Goal: Information Seeking & Learning: Learn about a topic

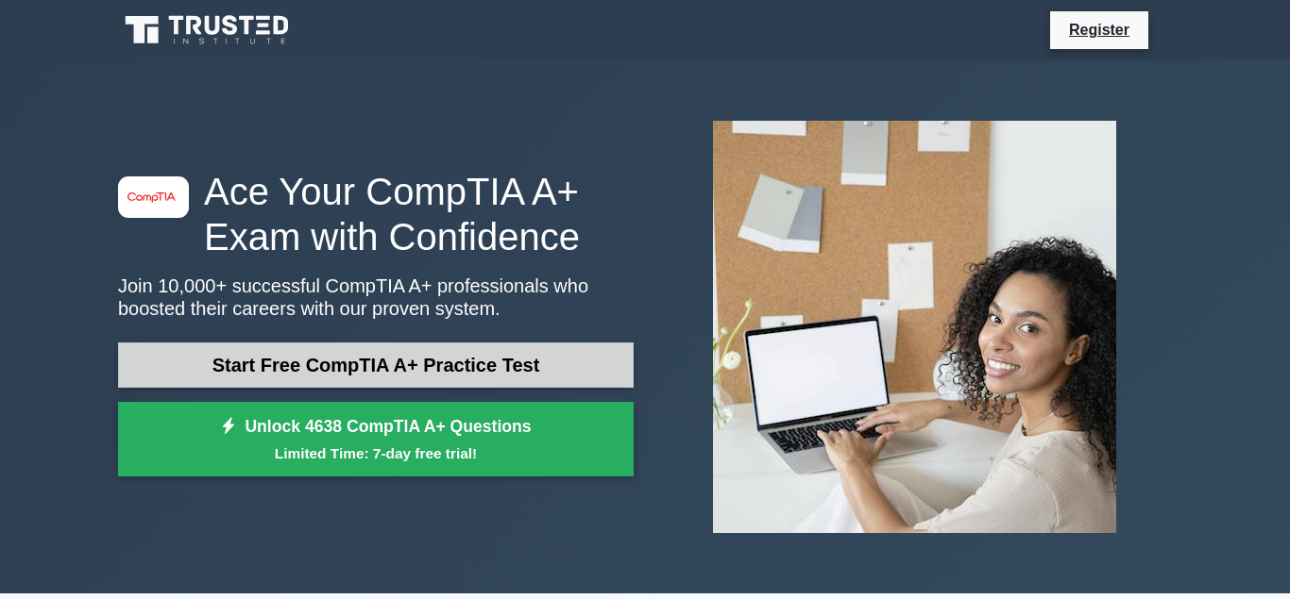
click at [440, 363] on link "Start Free CompTIA A+ Practice Test" at bounding box center [375, 365] width 515 height 45
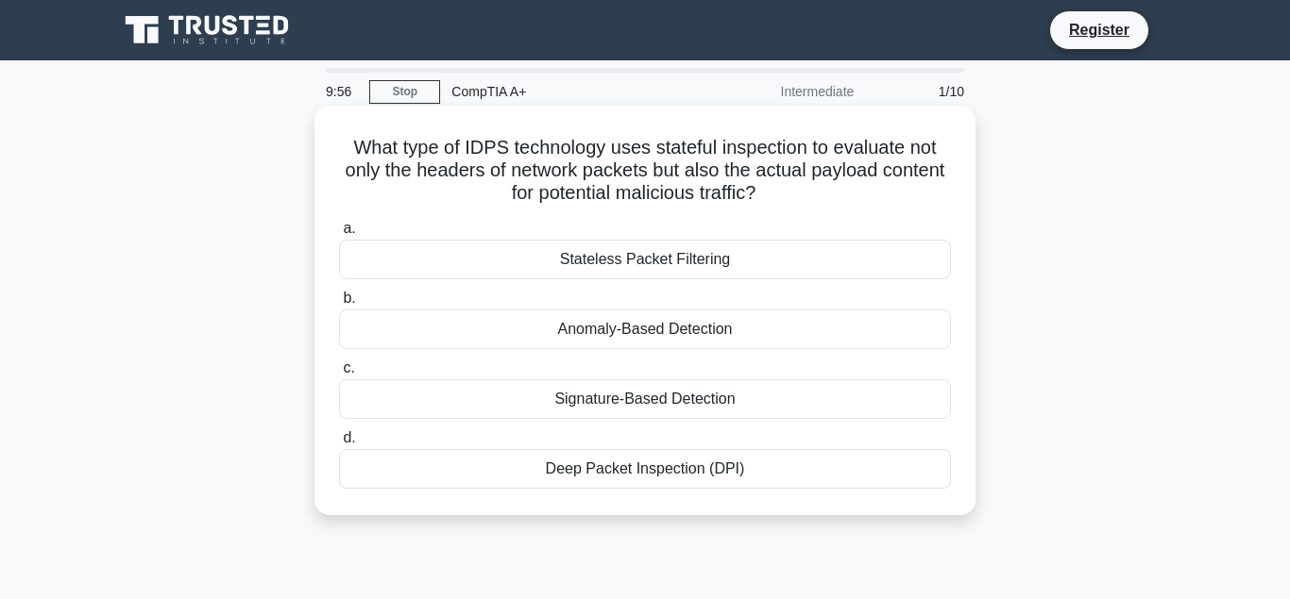
click at [633, 256] on div "Stateless Packet Filtering" at bounding box center [645, 260] width 612 height 40
click at [339, 235] on input "a. Stateless Packet Filtering" at bounding box center [339, 229] width 0 height 12
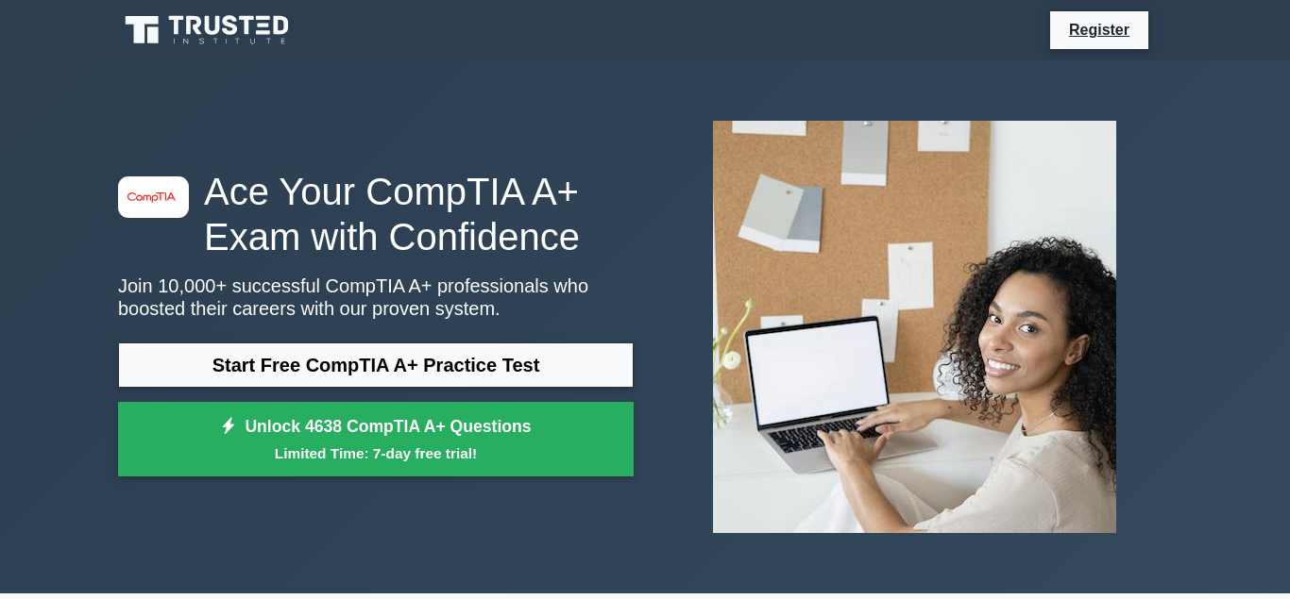
click at [474, 356] on link "Start Free CompTIA A+ Practice Test" at bounding box center [375, 365] width 515 height 45
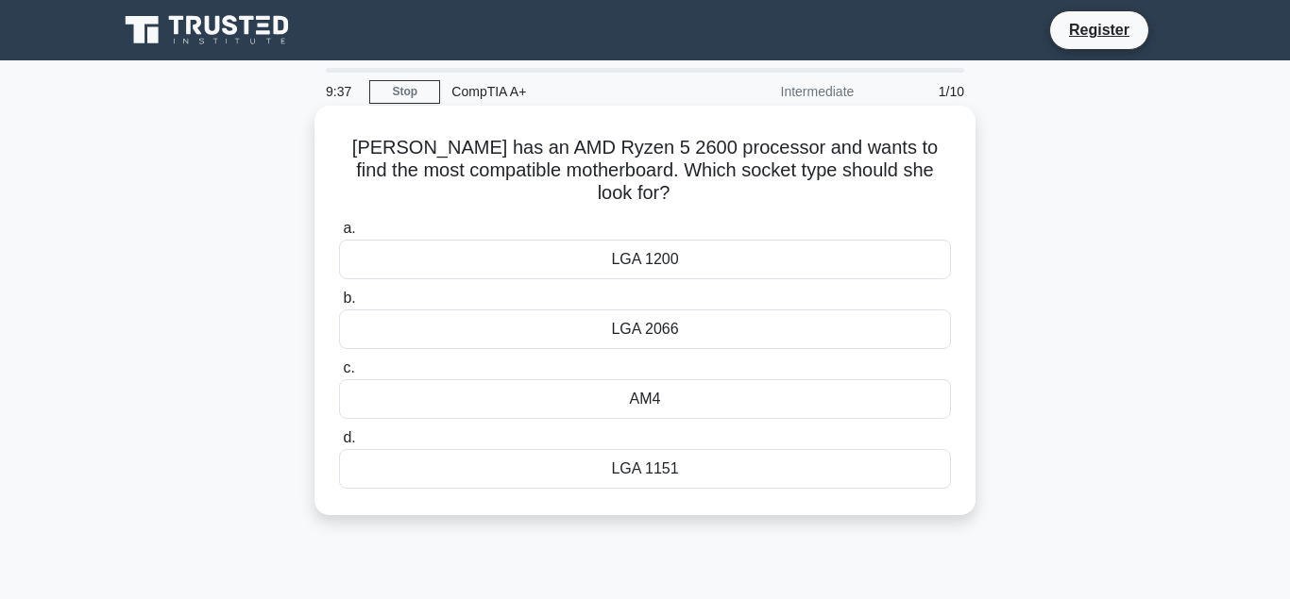
click at [642, 380] on div "AM4" at bounding box center [645, 400] width 612 height 40
click at [339, 375] on input "c. AM4" at bounding box center [339, 369] width 0 height 12
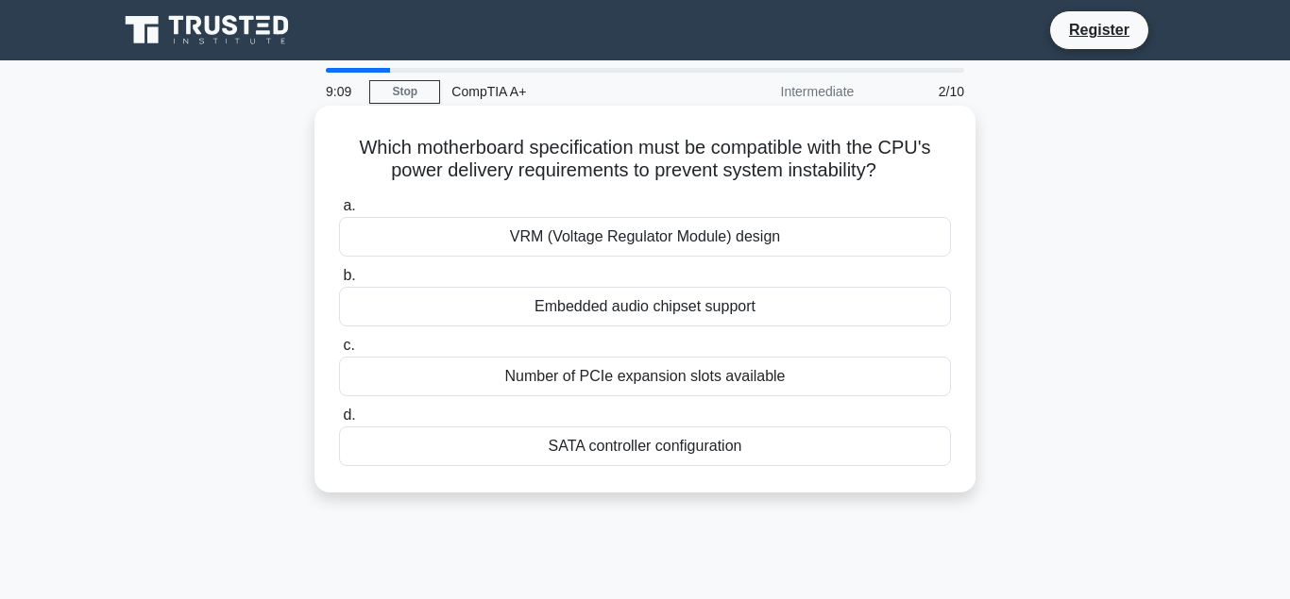
click at [633, 243] on div "VRM (Voltage Regulator Module) design" at bounding box center [645, 237] width 612 height 40
click at [339, 212] on input "a. VRM (Voltage Regulator Module) design" at bounding box center [339, 206] width 0 height 12
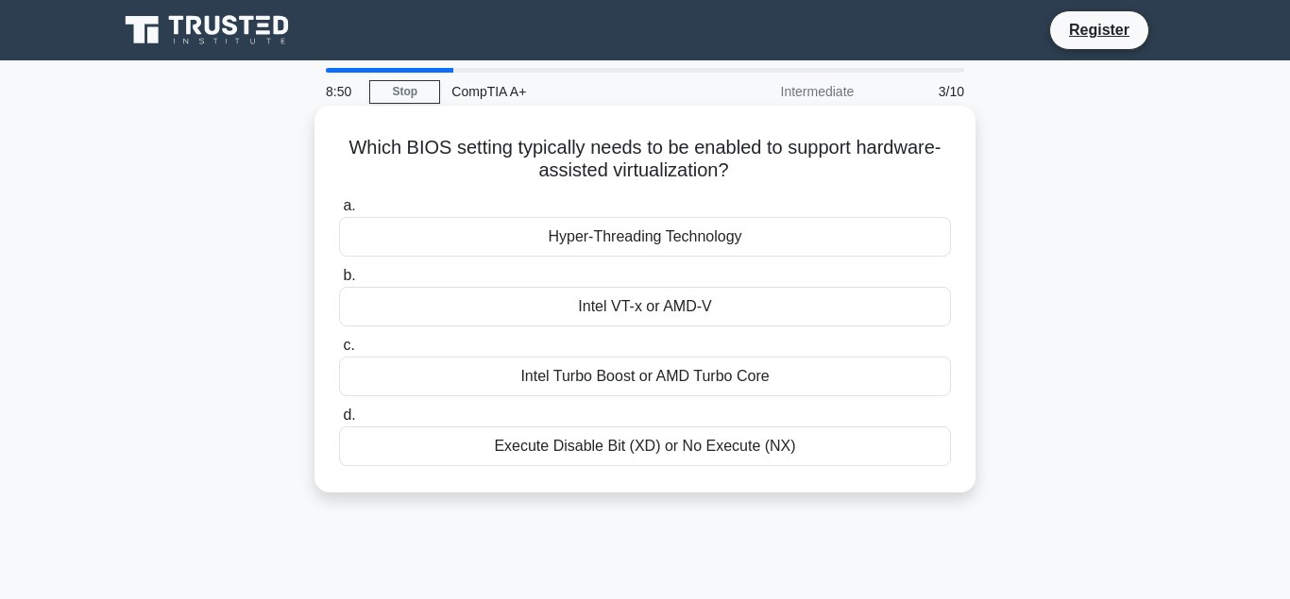
click at [660, 295] on div "Intel VT-x or AMD-V" at bounding box center [645, 307] width 612 height 40
click at [339, 282] on input "b. Intel VT-x or AMD-V" at bounding box center [339, 276] width 0 height 12
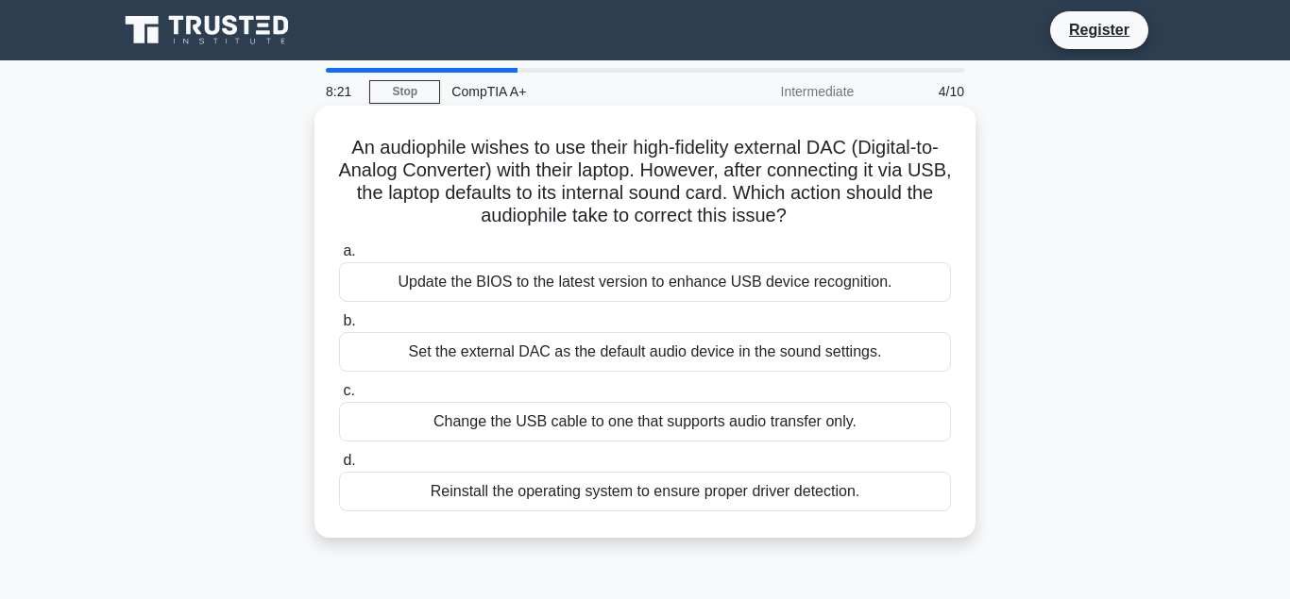
click at [600, 288] on div "Update the BIOS to the latest version to enhance USB device recognition." at bounding box center [645, 282] width 612 height 40
click at [339, 258] on input "a. Update the BIOS to the latest version to enhance USB device recognition." at bounding box center [339, 251] width 0 height 12
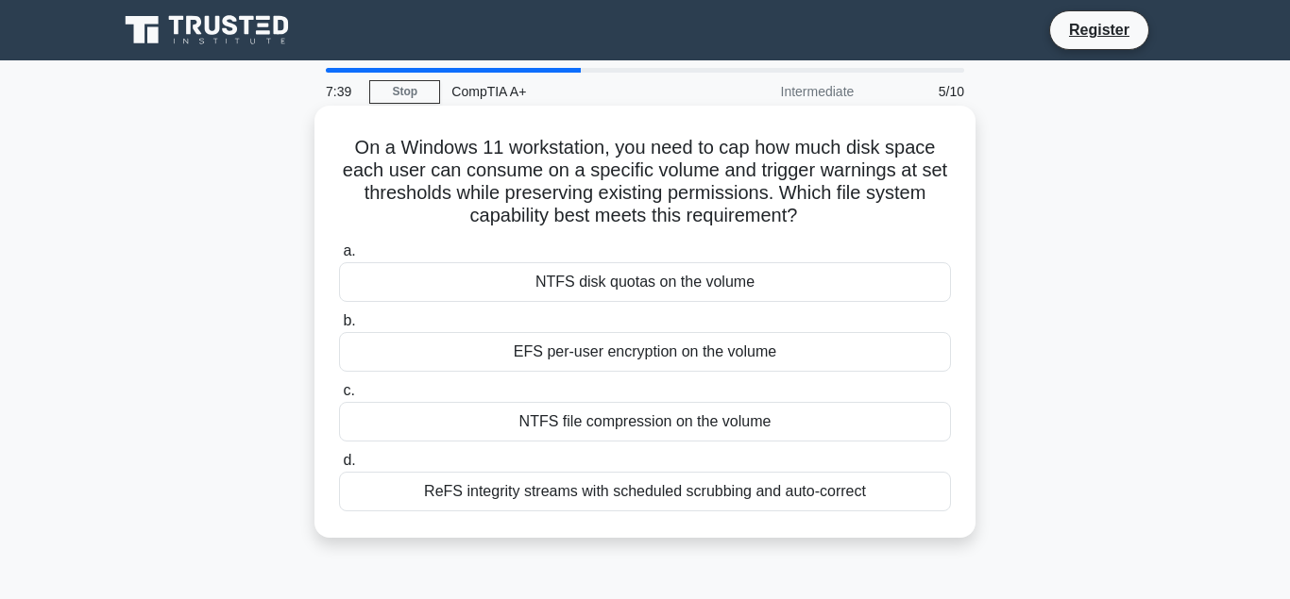
click at [596, 430] on div "NTFS file compression on the volume" at bounding box center [645, 422] width 612 height 40
click at [339, 397] on input "c. NTFS file compression on the volume" at bounding box center [339, 391] width 0 height 12
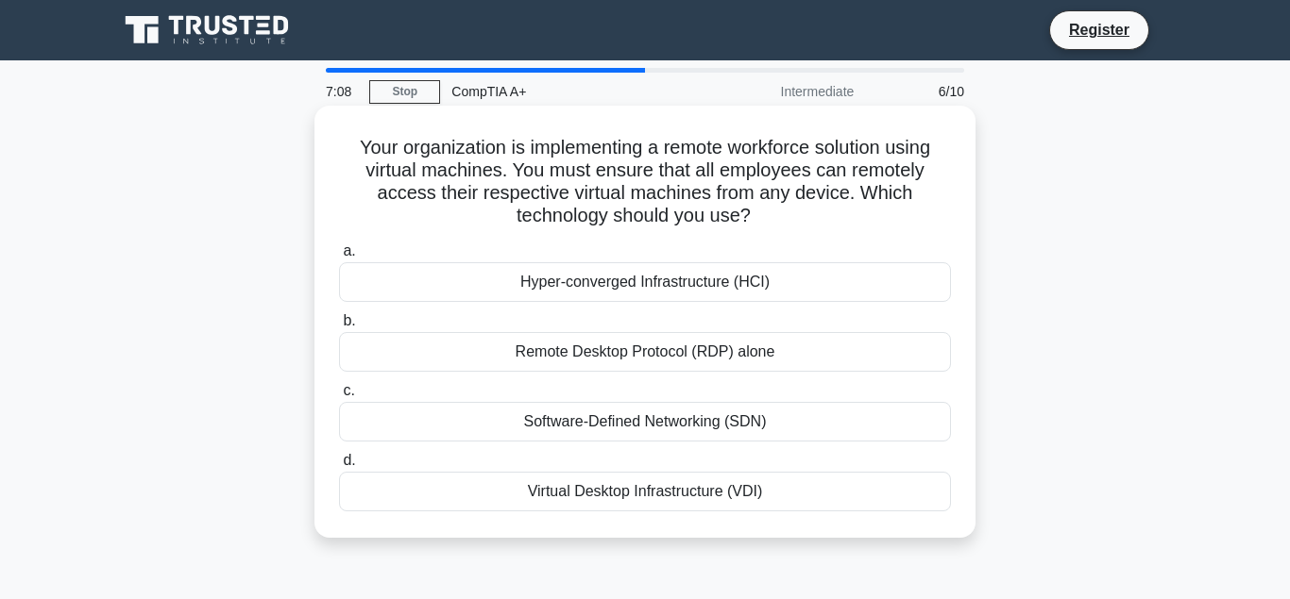
click at [614, 351] on div "Remote Desktop Protocol (RDP) alone" at bounding box center [645, 352] width 612 height 40
click at [339, 328] on input "b. Remote Desktop Protocol (RDP) alone" at bounding box center [339, 321] width 0 height 12
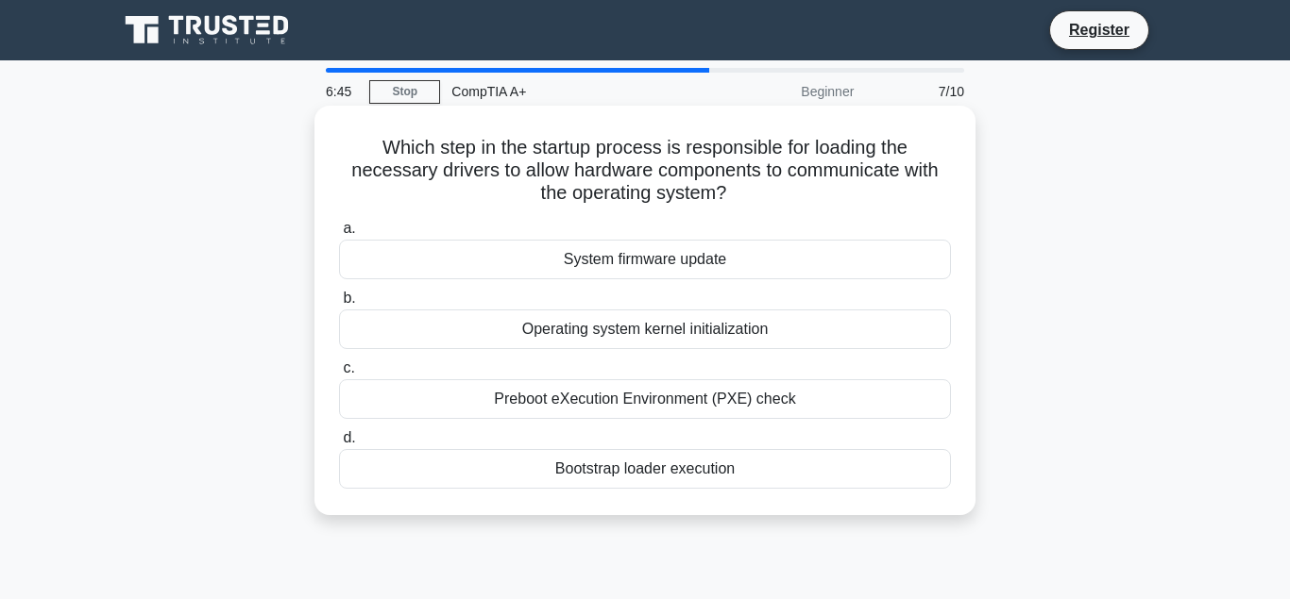
click at [631, 333] on div "Operating system kernel initialization" at bounding box center [645, 330] width 612 height 40
click at [339, 305] on input "b. Operating system kernel initialization" at bounding box center [339, 299] width 0 height 12
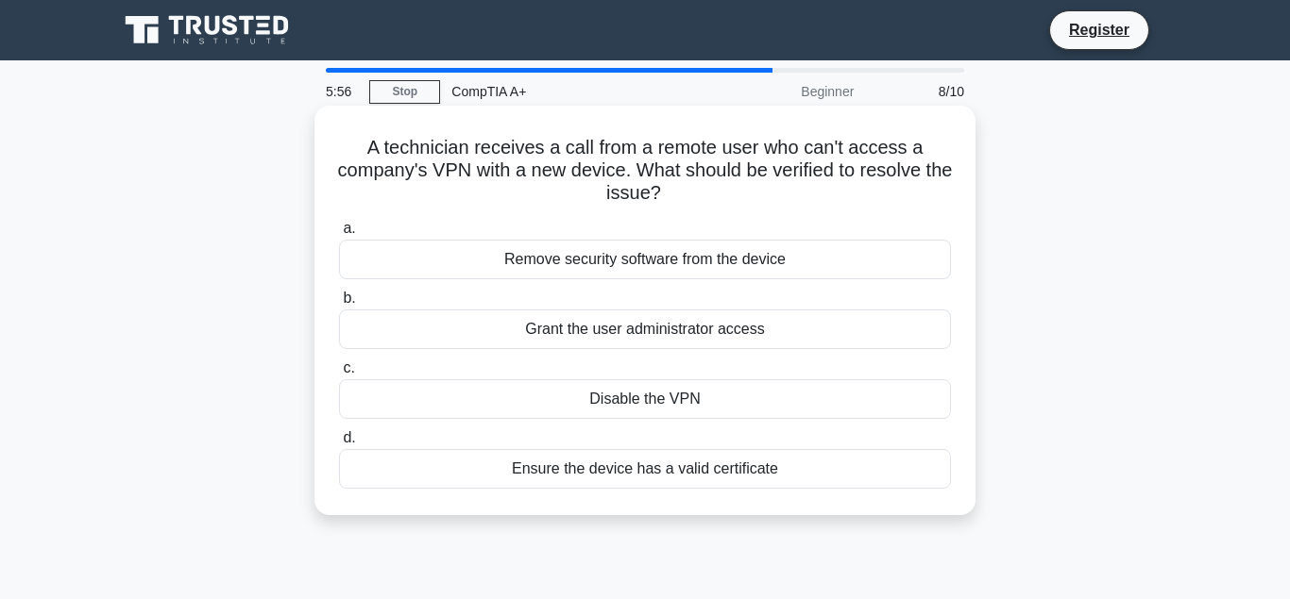
click at [683, 258] on div "Remove security software from the device" at bounding box center [645, 260] width 612 height 40
click at [339, 235] on input "a. Remove security software from the device" at bounding box center [339, 229] width 0 height 12
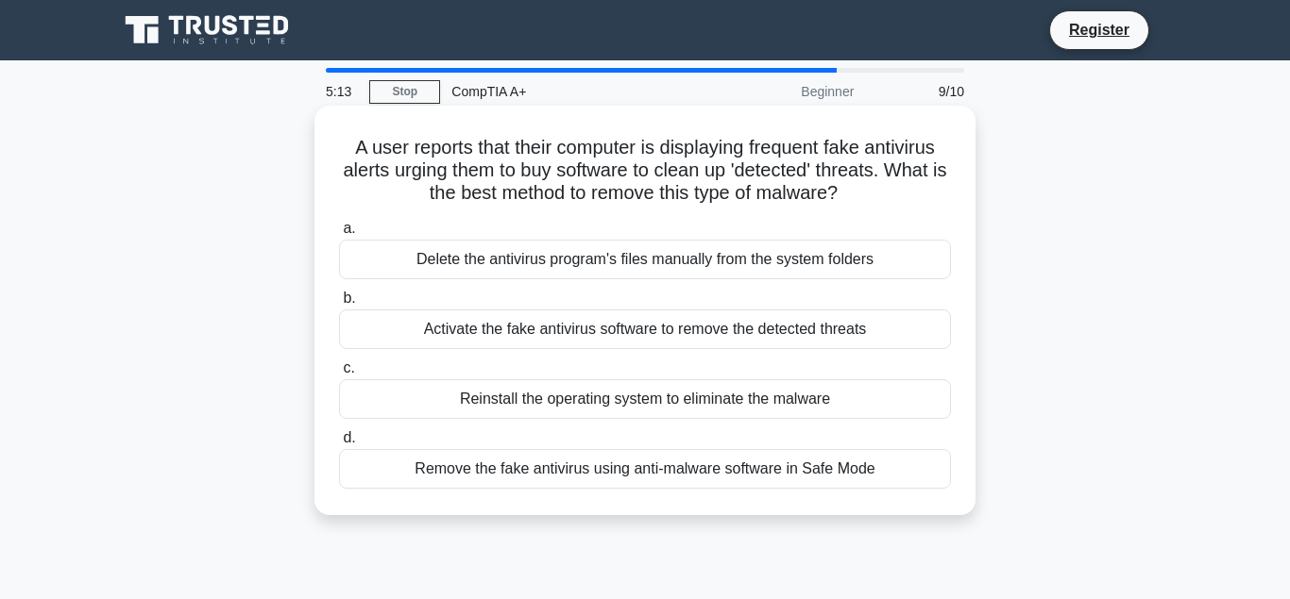
click at [578, 468] on div "Remove the fake antivirus using anti-malware software in Safe Mode" at bounding box center [645, 469] width 612 height 40
click at [339, 445] on input "d. Remove the fake antivirus using anti-malware software in Safe Mode" at bounding box center [339, 438] width 0 height 12
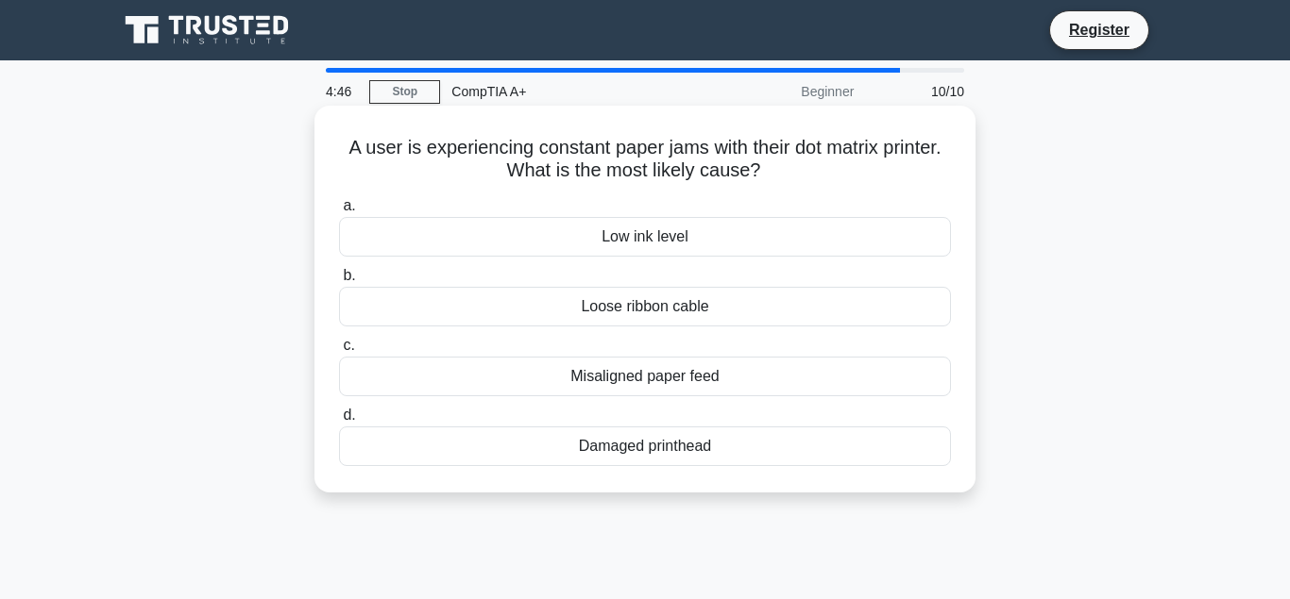
click at [632, 314] on div "Loose ribbon cable" at bounding box center [645, 307] width 612 height 40
click at [339, 282] on input "b. Loose ribbon cable" at bounding box center [339, 276] width 0 height 12
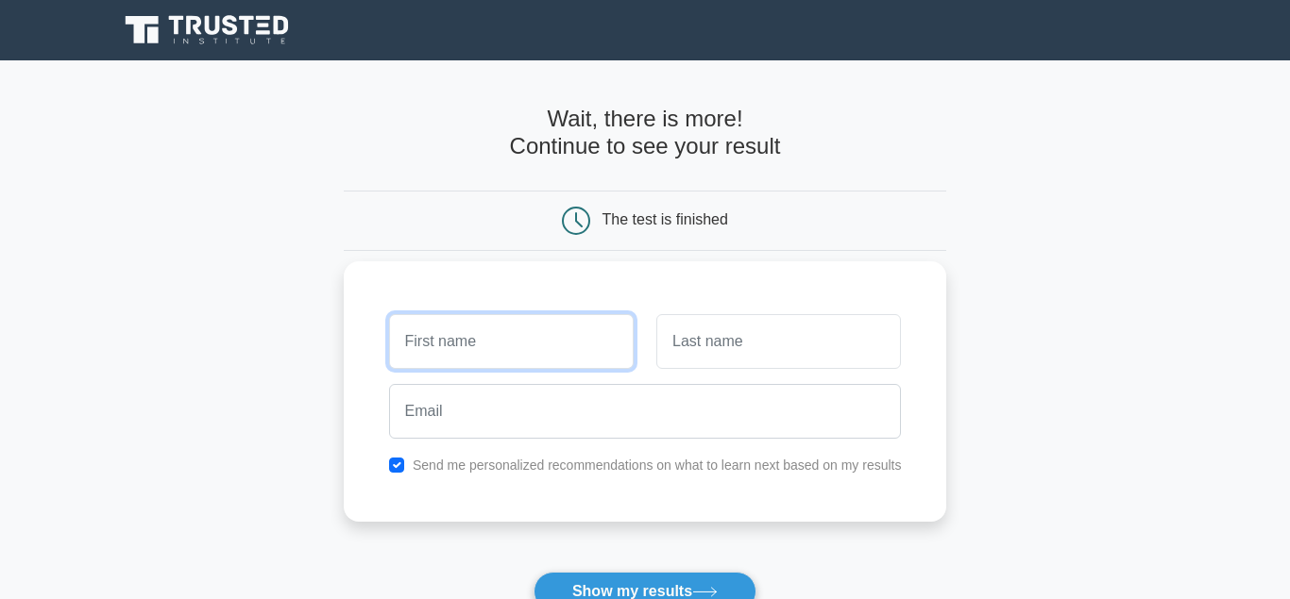
click at [535, 360] on input "text" at bounding box center [511, 341] width 245 height 55
click at [413, 345] on input "david" at bounding box center [511, 341] width 245 height 55
type input "[PERSON_NAME]"
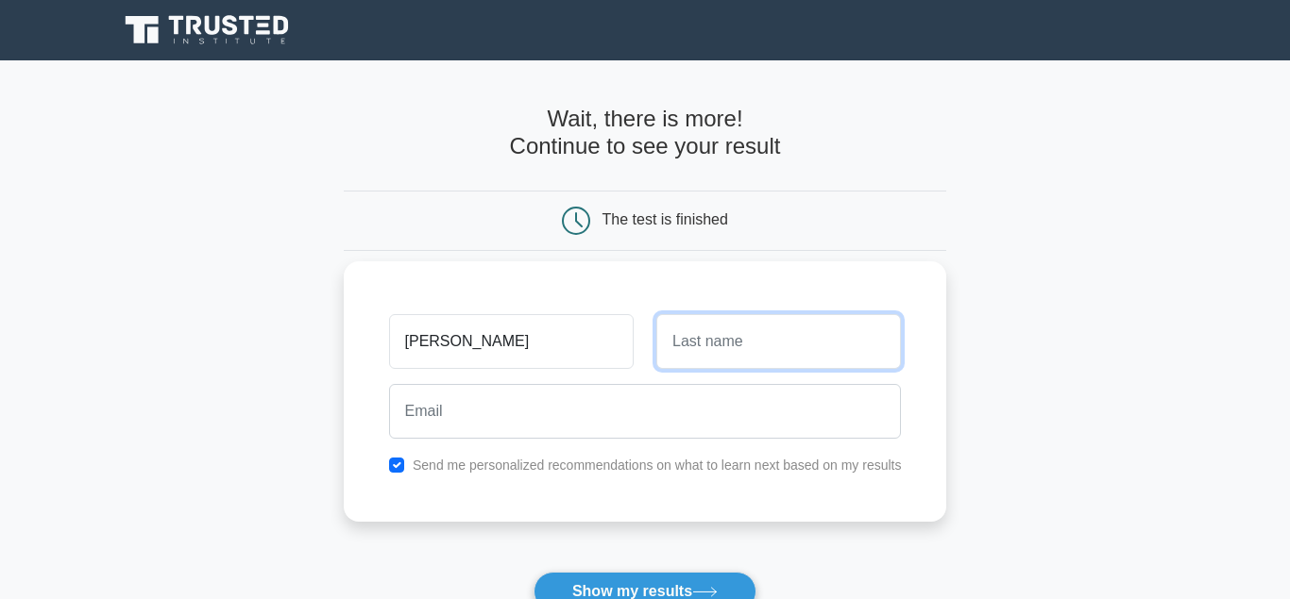
click at [716, 329] on input "text" at bounding box center [778, 341] width 245 height 55
type input "Amo"
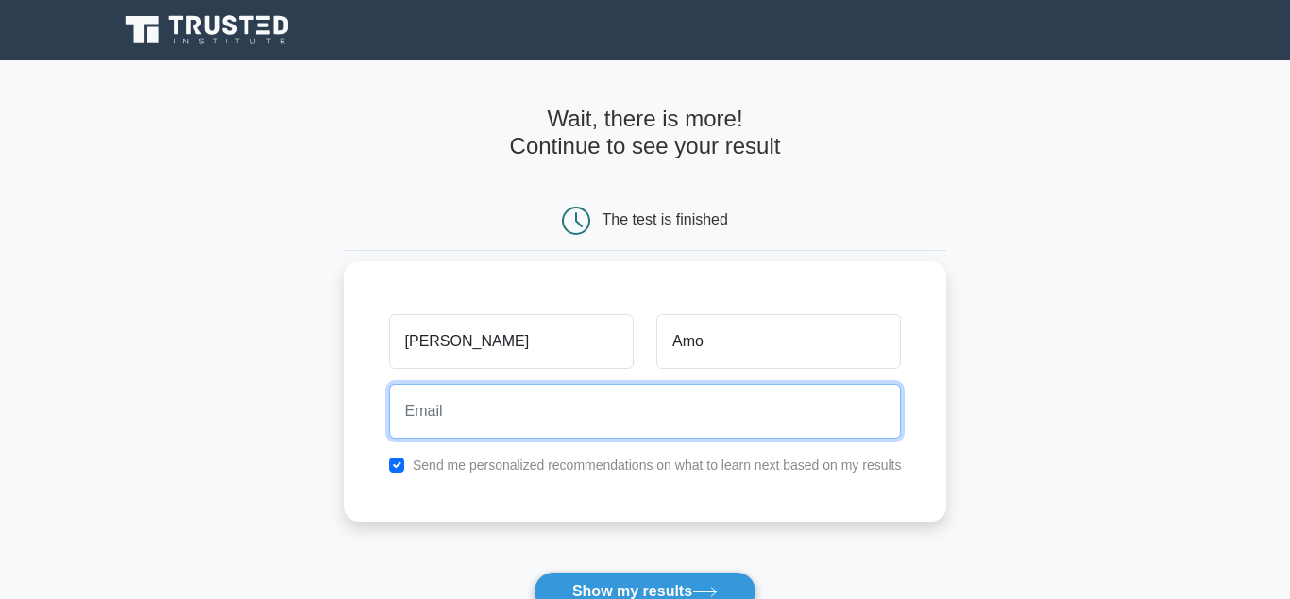
click at [615, 419] on input "email" at bounding box center [645, 411] width 513 height 55
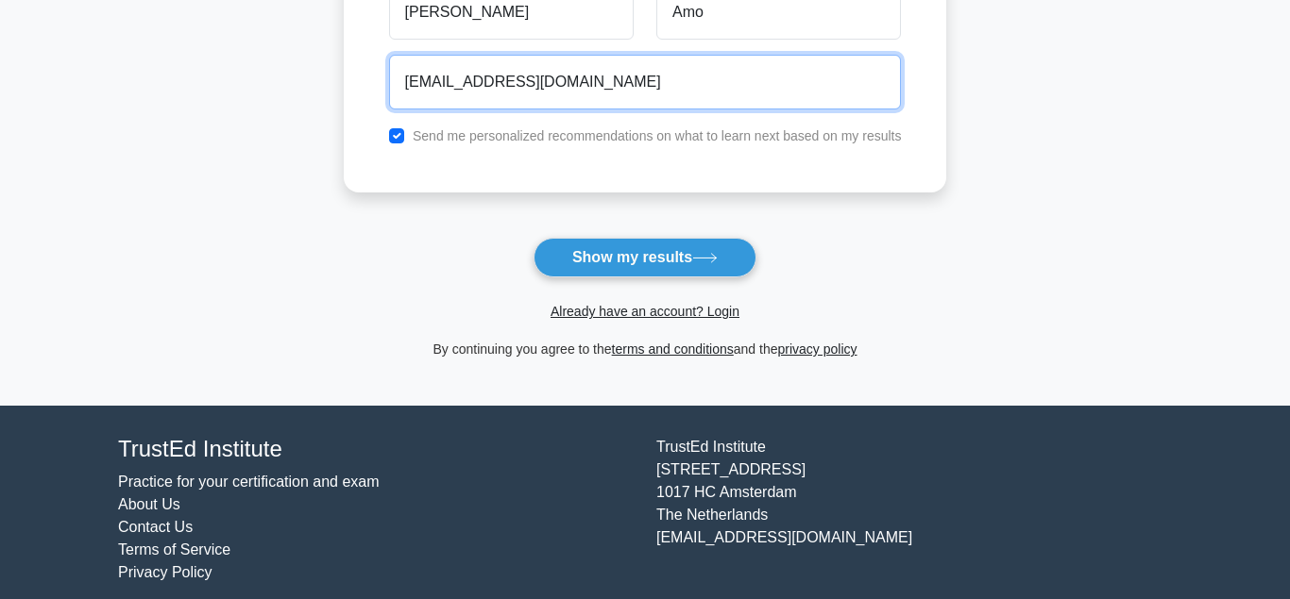
scroll to position [350, 0]
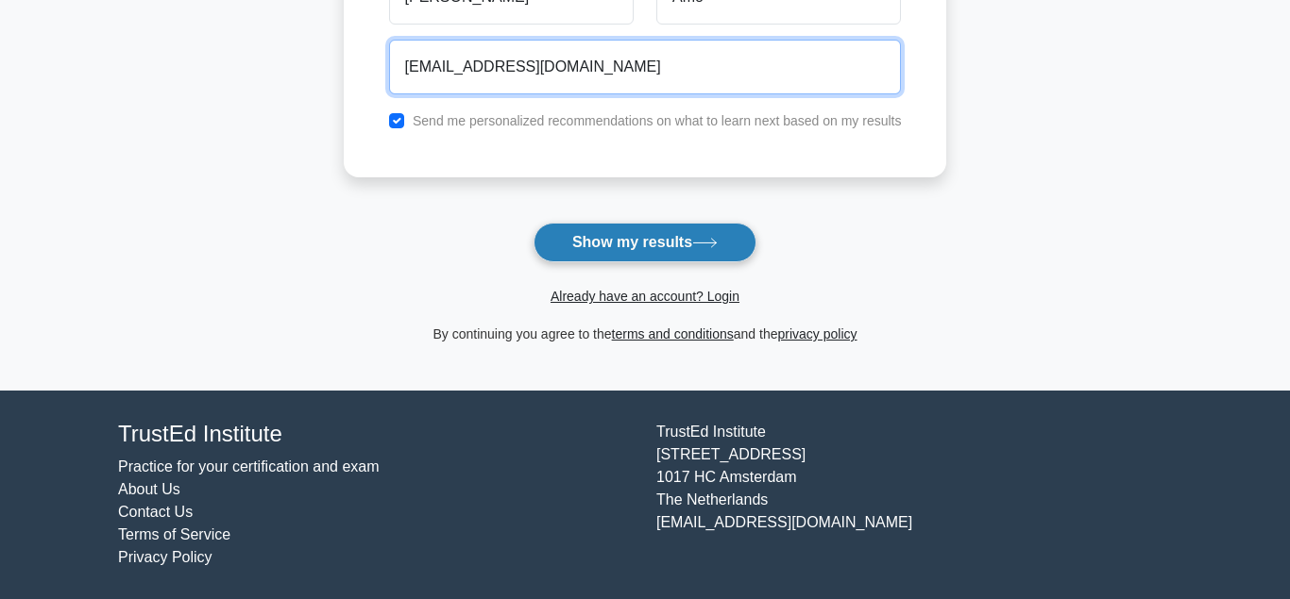
type input "davidkamo60@gmail.com"
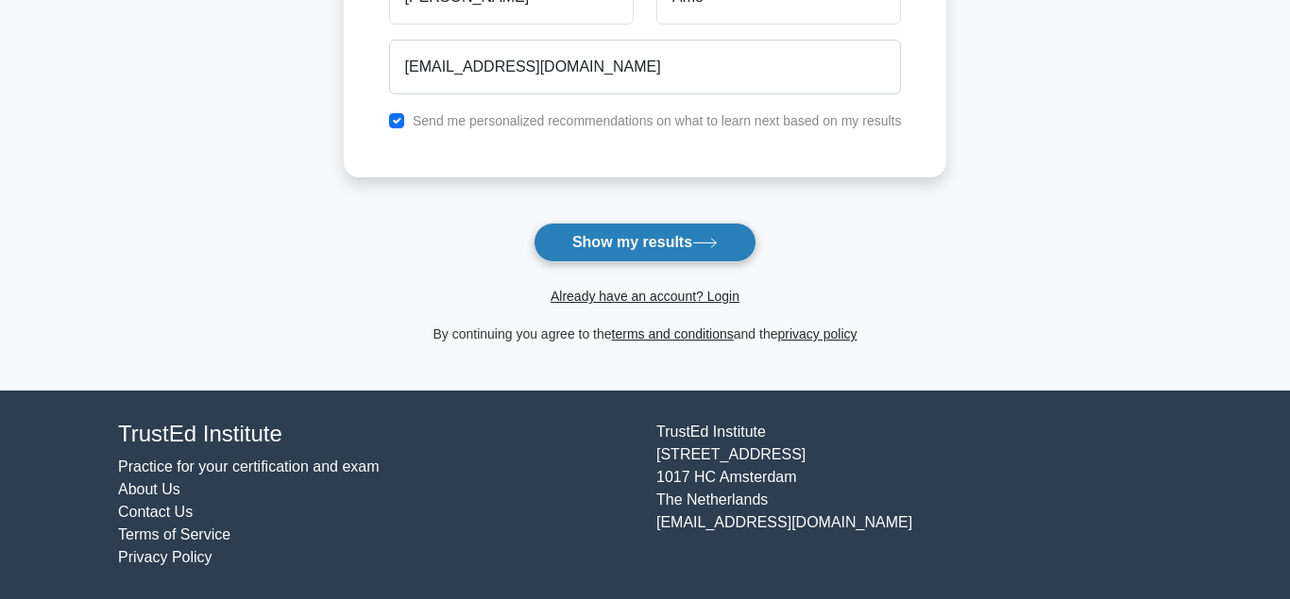
click at [644, 229] on button "Show my results" at bounding box center [644, 243] width 223 height 40
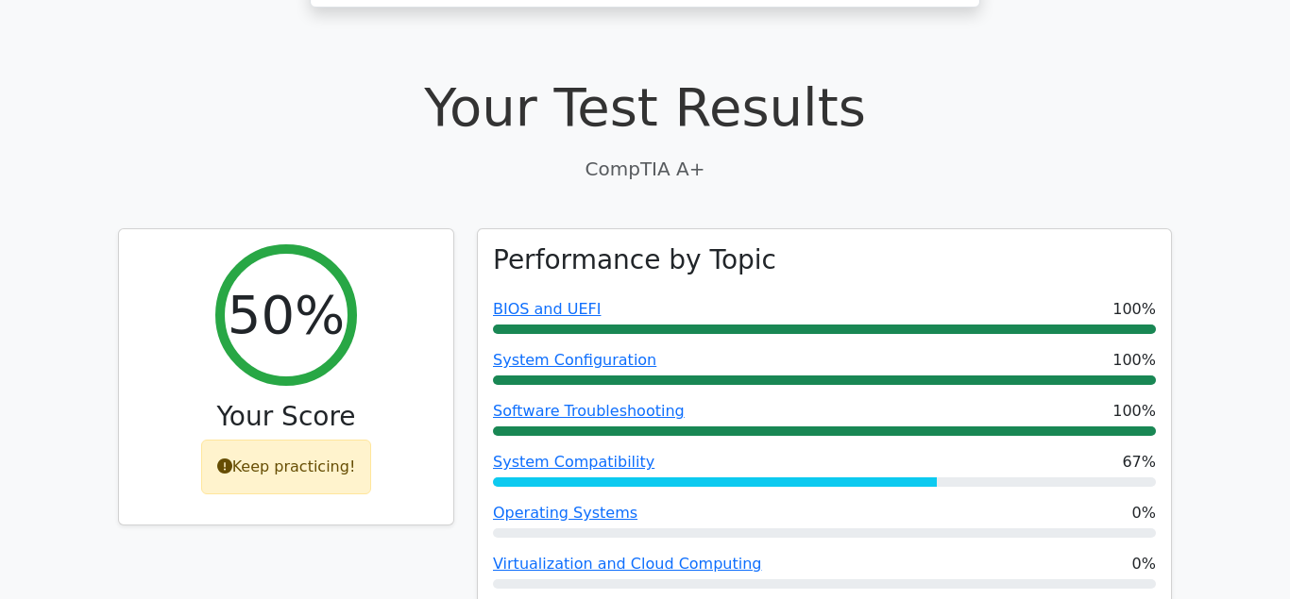
scroll to position [531, 0]
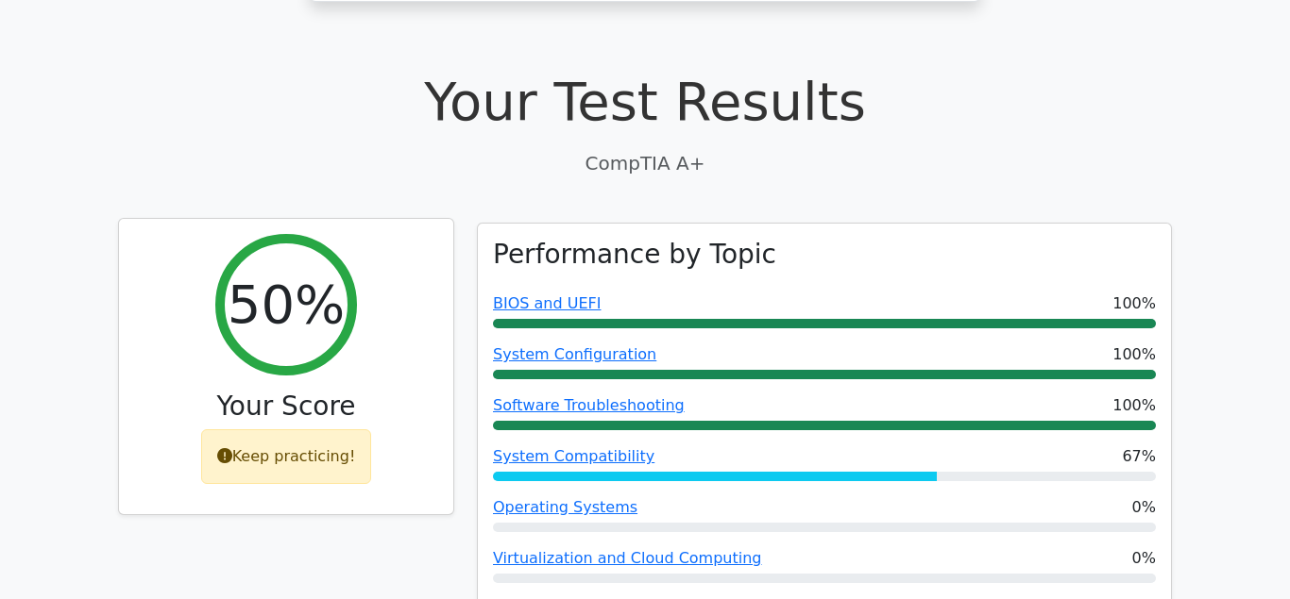
click at [311, 430] on div "Keep practicing!" at bounding box center [286, 457] width 171 height 55
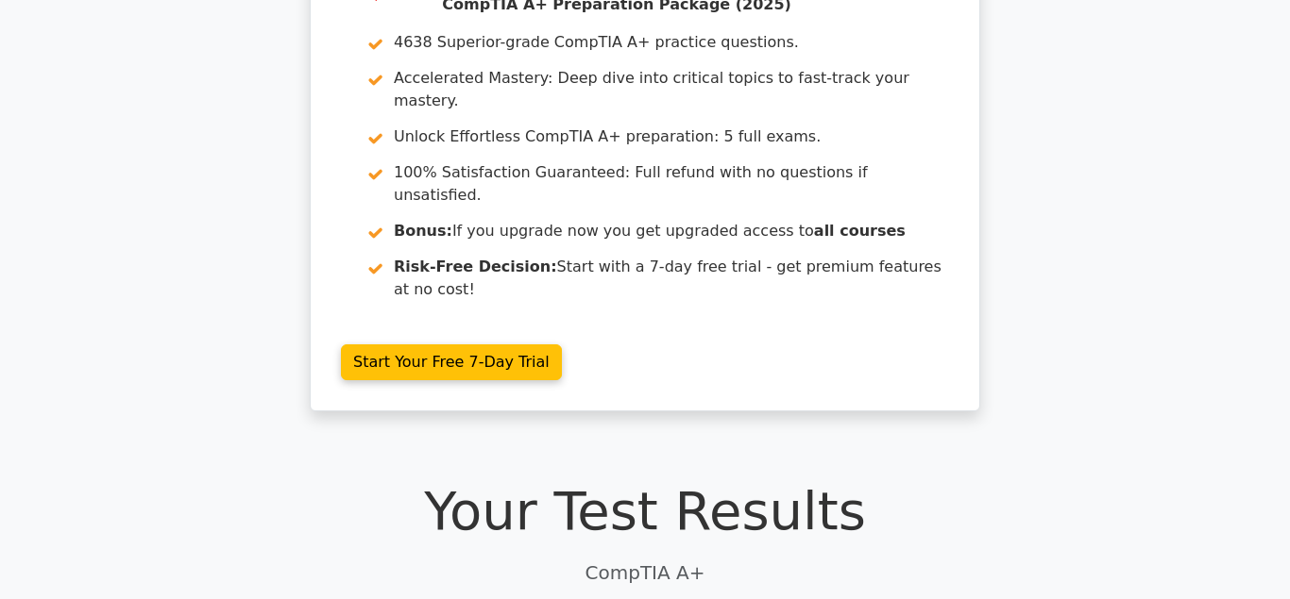
scroll to position [0, 0]
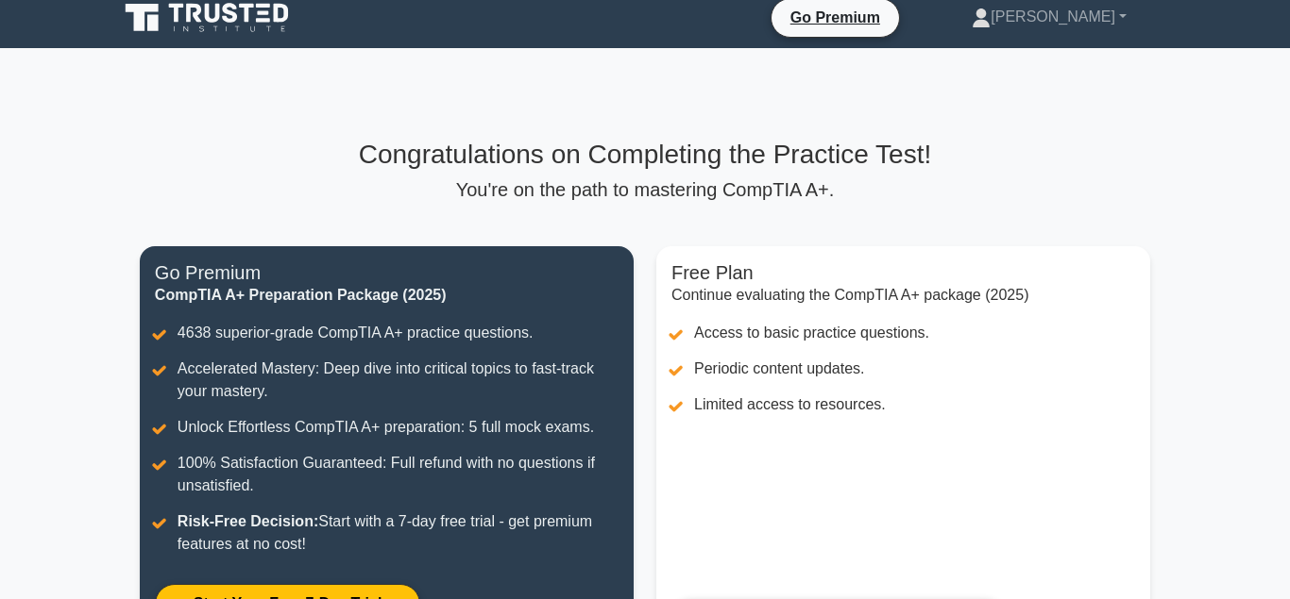
scroll to position [7, 0]
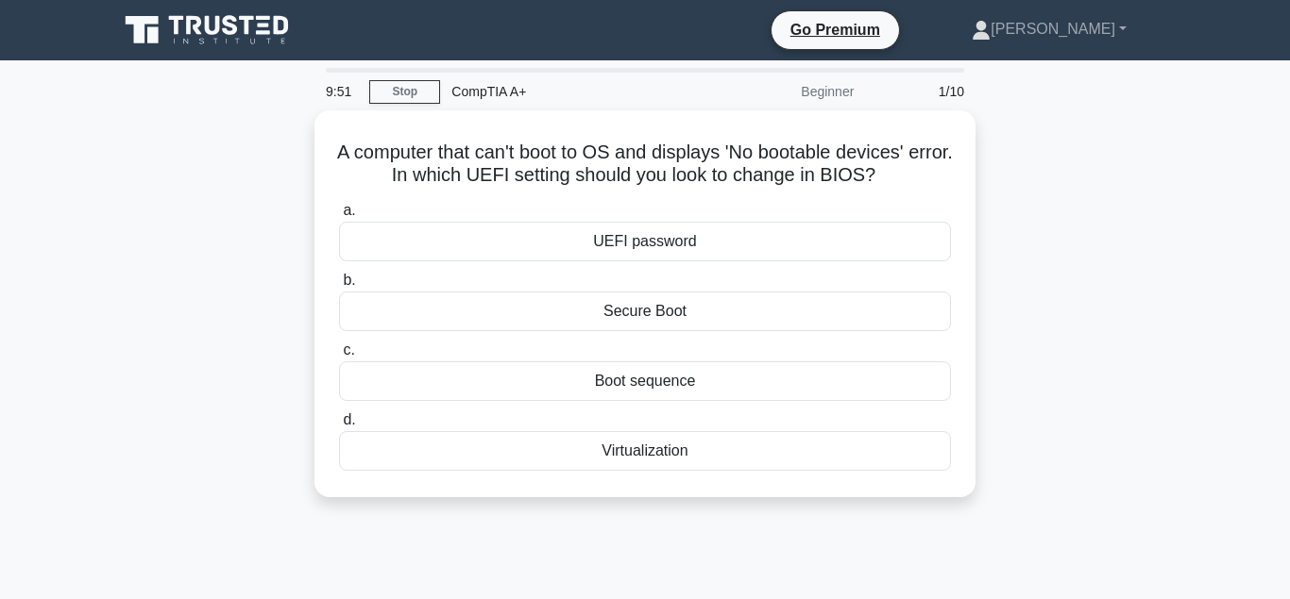
click at [226, 31] on icon at bounding box center [230, 25] width 15 height 20
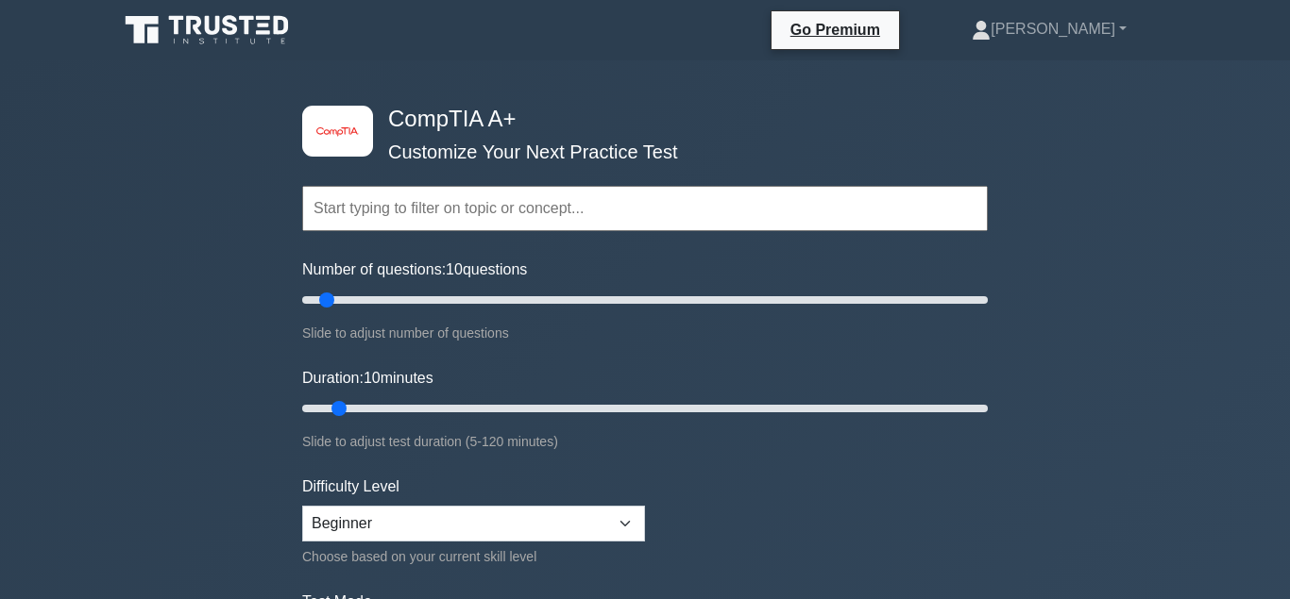
drag, startPoint x: 351, startPoint y: 136, endPoint x: 407, endPoint y: 221, distance: 101.6
click at [352, 141] on div "Topics Hardware Operating Systems Networking Security Troubleshooting Mobile De…" at bounding box center [644, 182] width 685 height 108
click at [442, 230] on input "text" at bounding box center [644, 208] width 685 height 45
click at [433, 213] on input "text" at bounding box center [644, 208] width 685 height 45
click at [546, 221] on input "text" at bounding box center [644, 208] width 685 height 45
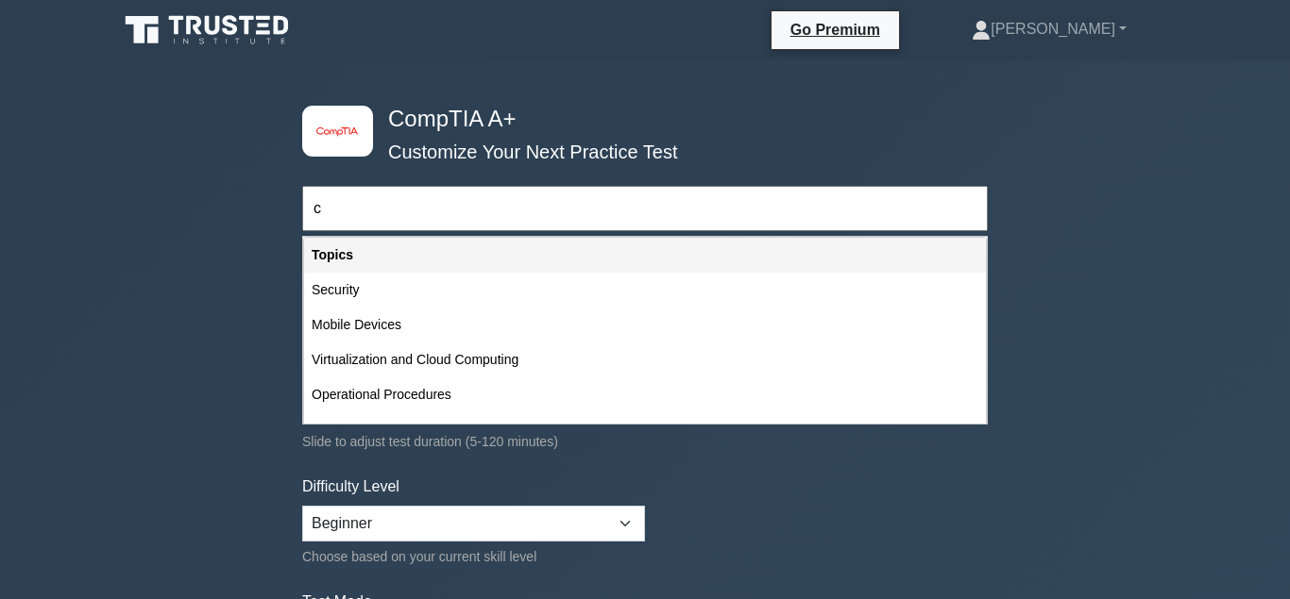
drag, startPoint x: 546, startPoint y: 221, endPoint x: 710, endPoint y: 271, distance: 171.7
click at [710, 231] on input "c" at bounding box center [644, 208] width 685 height 45
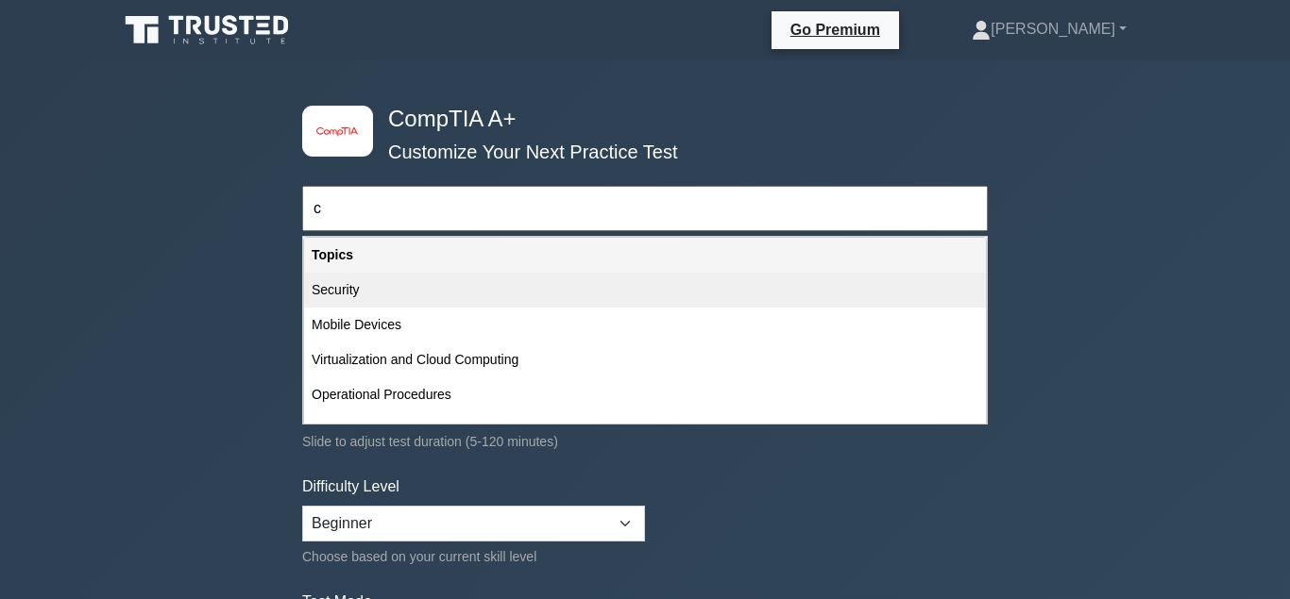
click at [456, 292] on div "Security" at bounding box center [645, 290] width 682 height 35
type input "Security"
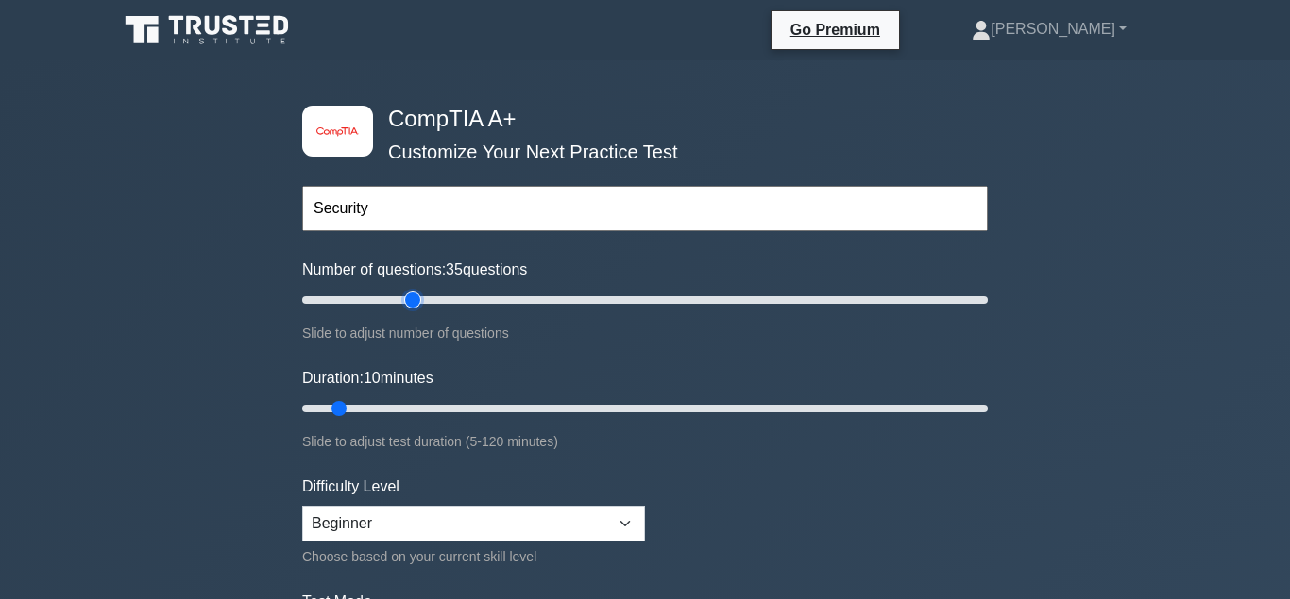
drag, startPoint x: 328, startPoint y: 302, endPoint x: 417, endPoint y: 307, distance: 89.8
type input "35"
click at [417, 307] on input "Number of questions: 35 questions" at bounding box center [644, 300] width 685 height 23
drag, startPoint x: 339, startPoint y: 412, endPoint x: 561, endPoint y: 424, distance: 222.2
type input "50"
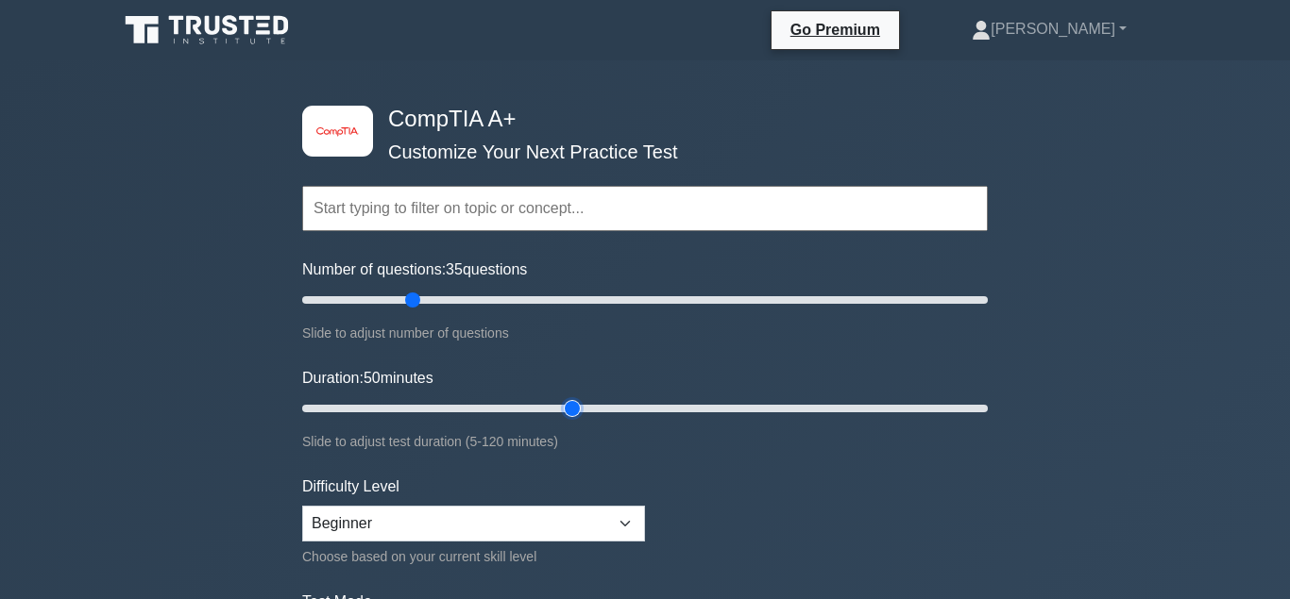
click at [561, 420] on input "Duration: 50 minutes" at bounding box center [644, 408] width 685 height 23
click at [302, 506] on select "Beginner Intermediate Expert" at bounding box center [473, 524] width 343 height 36
click option "Beginner" at bounding box center [0, 0] width 0 height 0
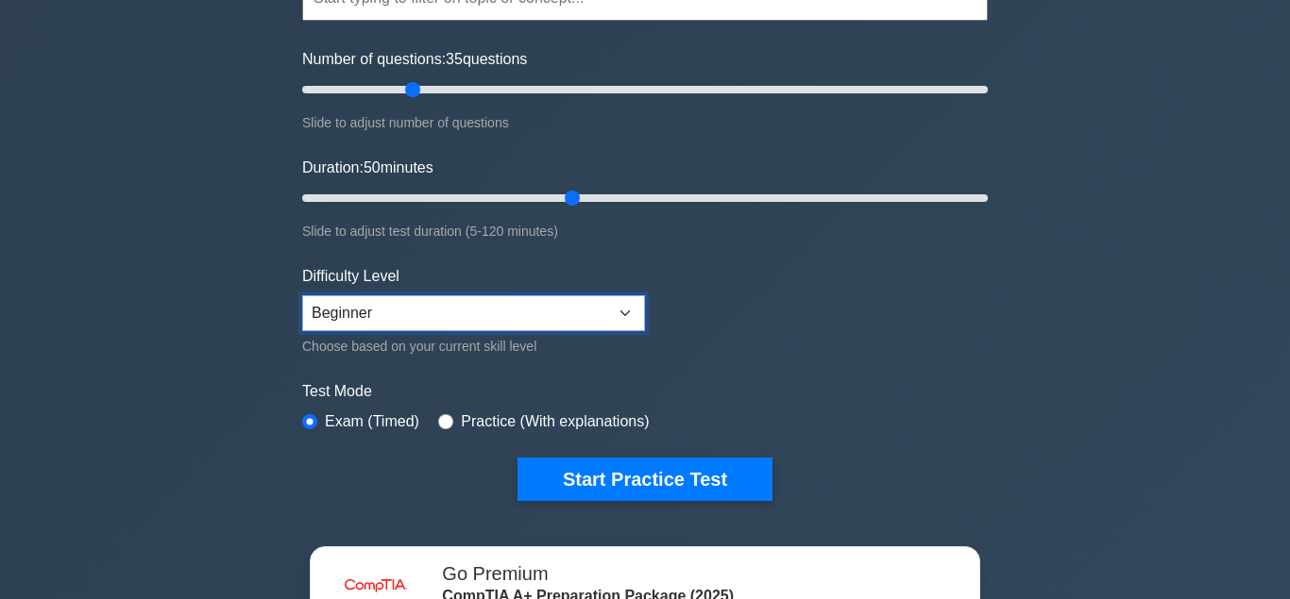
scroll to position [222, 0]
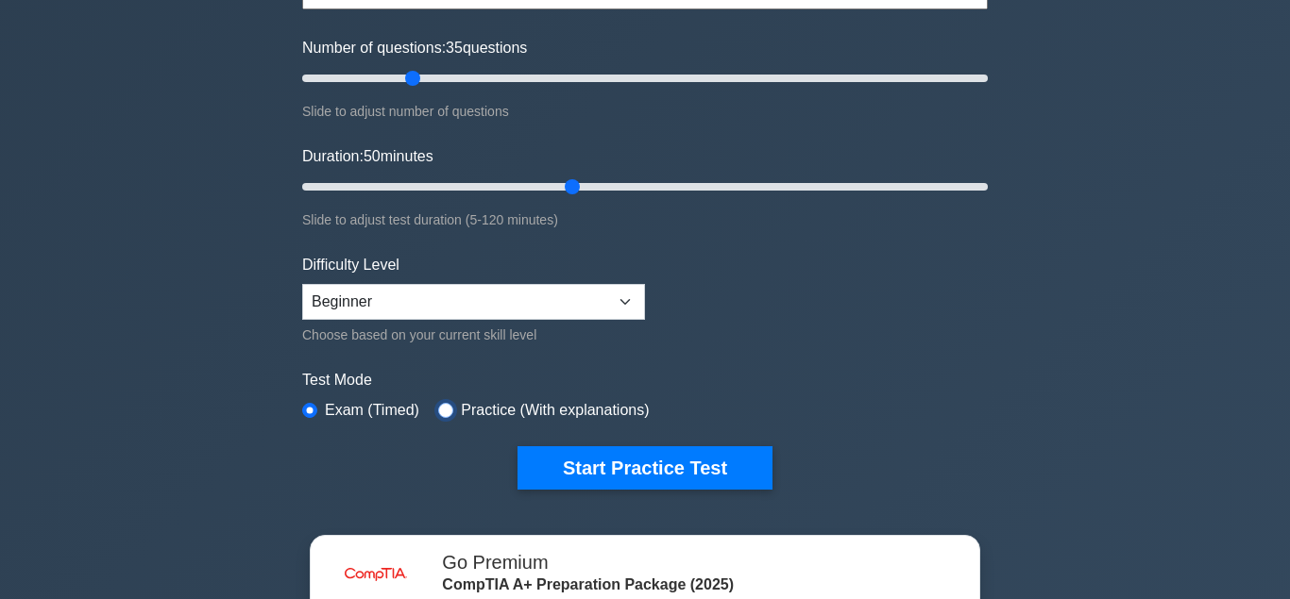
click at [439, 406] on input "radio" at bounding box center [445, 410] width 15 height 15
radio input "true"
click at [330, 414] on label "Exam (Timed)" at bounding box center [372, 410] width 94 height 23
click at [312, 410] on input "radio" at bounding box center [309, 410] width 15 height 15
radio input "true"
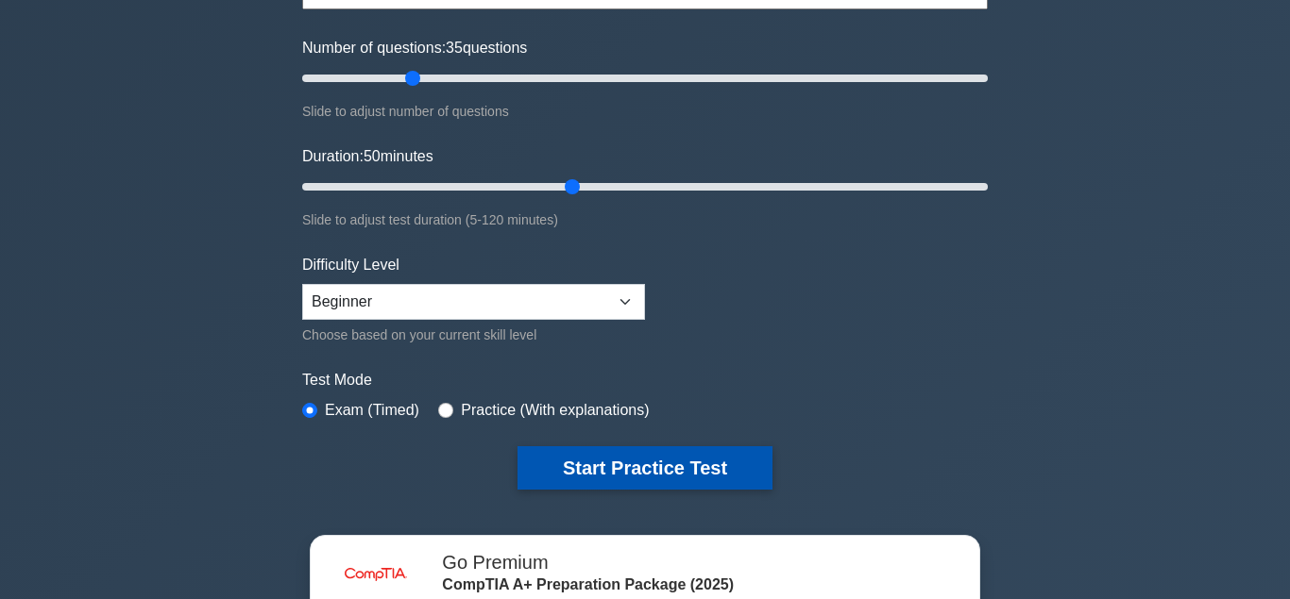
click at [668, 457] on button "Start Practice Test" at bounding box center [644, 468] width 255 height 43
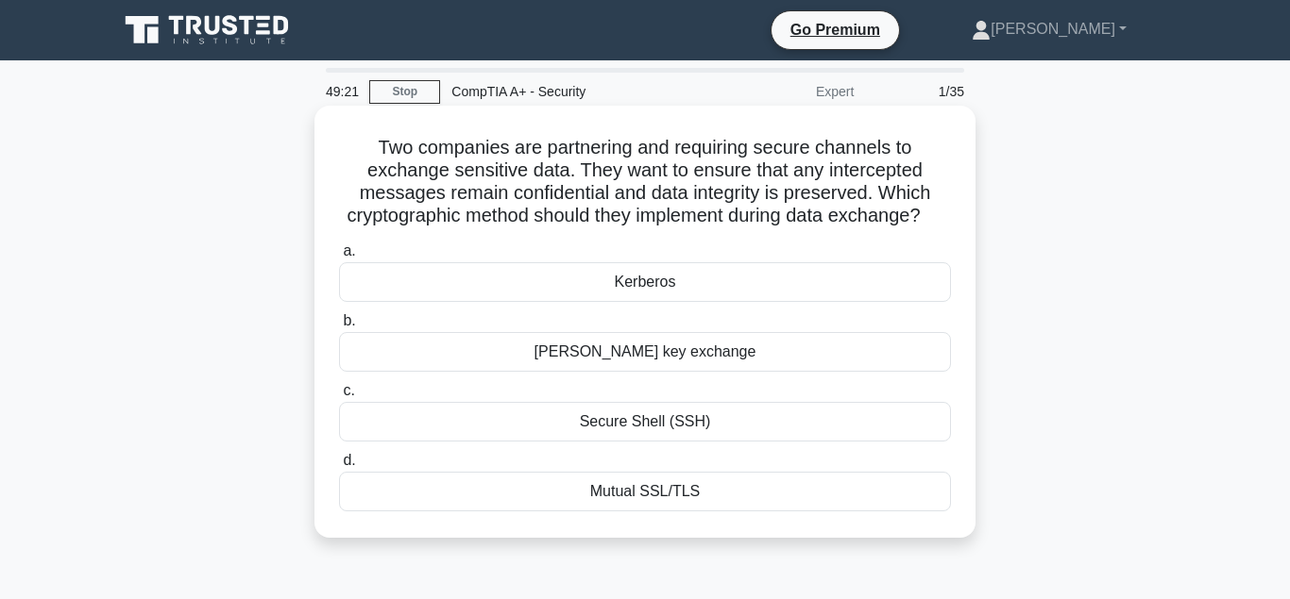
click at [634, 424] on div "Secure Shell (SSH)" at bounding box center [645, 422] width 612 height 40
click at [339, 397] on input "c. Secure Shell (SSH)" at bounding box center [339, 391] width 0 height 12
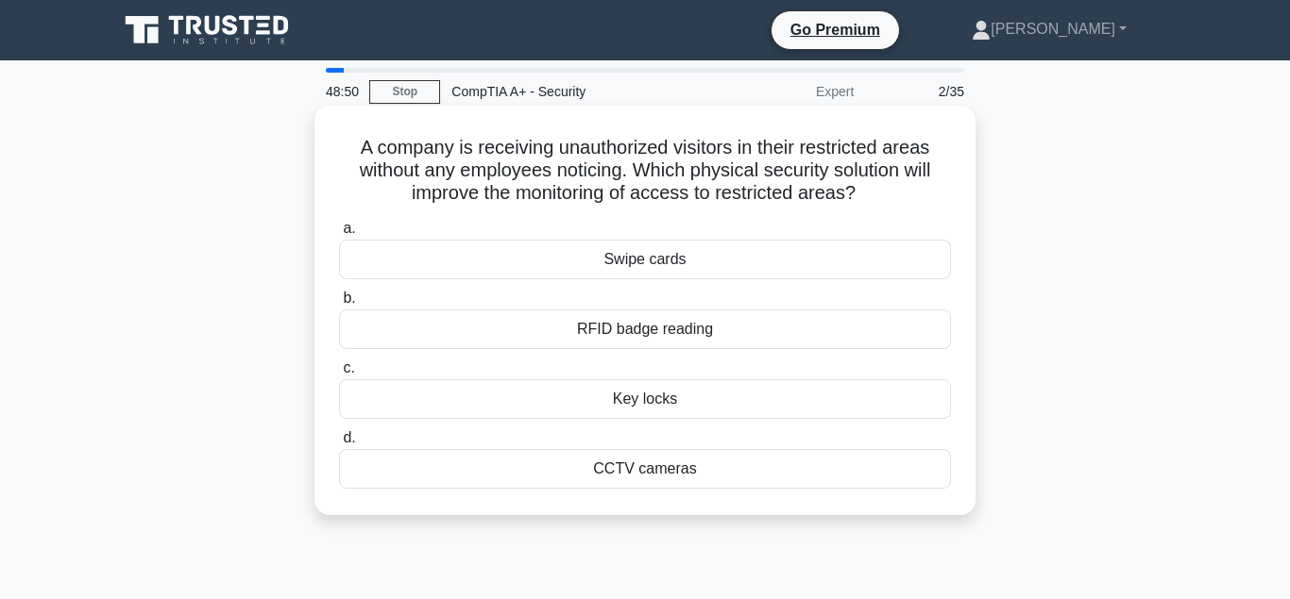
click at [635, 260] on div "Swipe cards" at bounding box center [645, 260] width 612 height 40
click at [339, 235] on input "a. Swipe cards" at bounding box center [339, 229] width 0 height 12
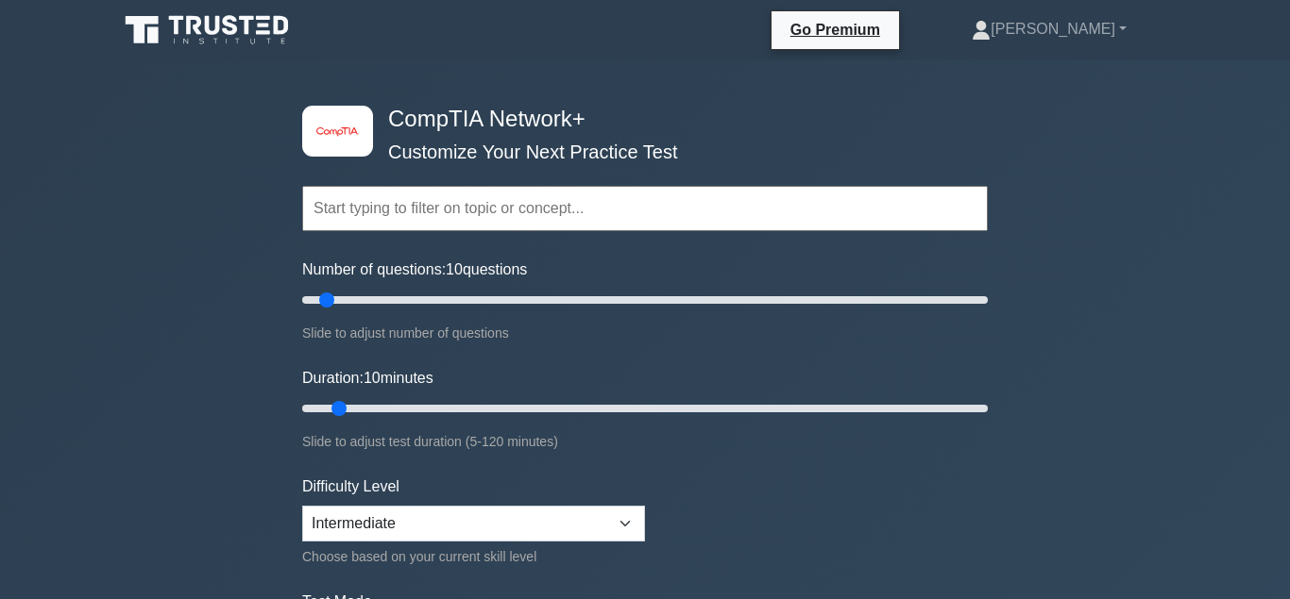
click at [535, 208] on input "text" at bounding box center [644, 208] width 685 height 45
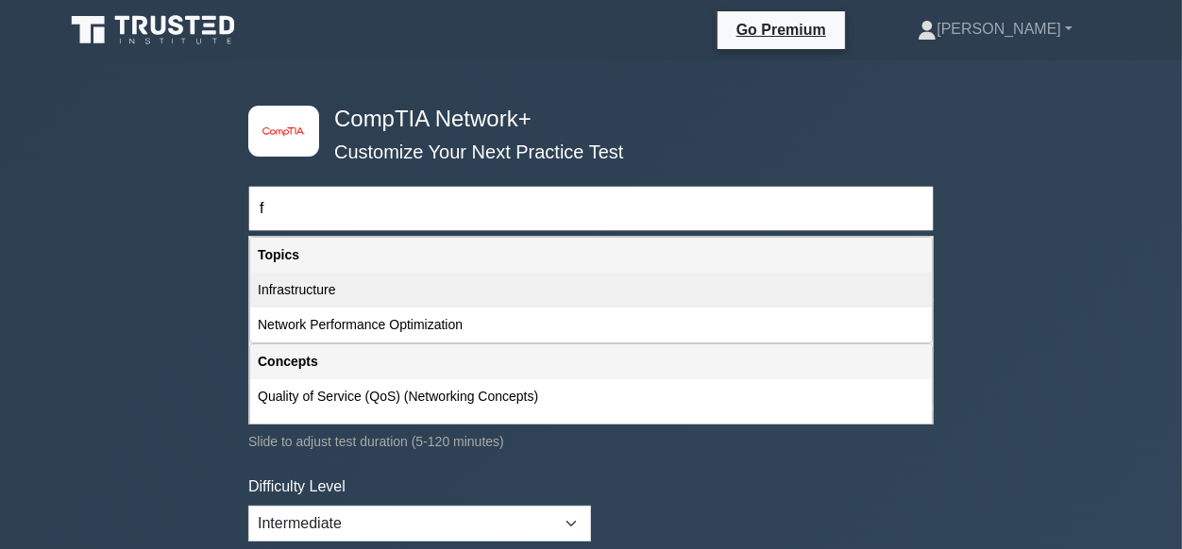
click at [378, 294] on div "Infrastructure" at bounding box center [591, 290] width 682 height 35
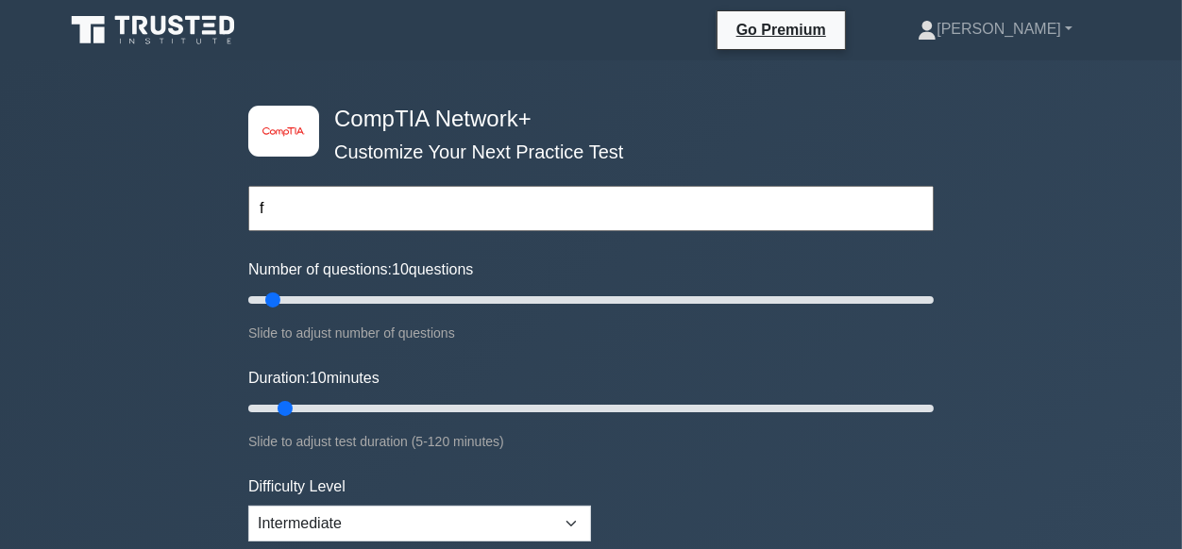
type input "Infrastructure"
drag, startPoint x: 270, startPoint y: 305, endPoint x: 338, endPoint y: 307, distance: 68.0
type input "30"
click at [338, 307] on input "Number of questions: 30 questions" at bounding box center [590, 300] width 685 height 23
drag, startPoint x: 286, startPoint y: 408, endPoint x: 578, endPoint y: 402, distance: 291.8
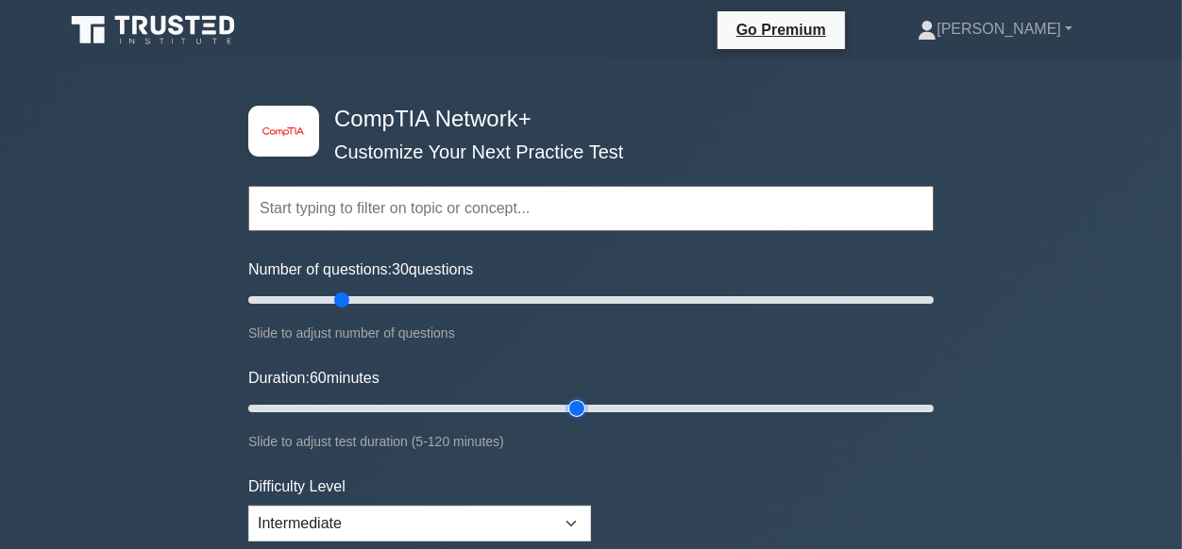
type input "60"
click at [578, 402] on input "Duration: 60 minutes" at bounding box center [590, 408] width 685 height 23
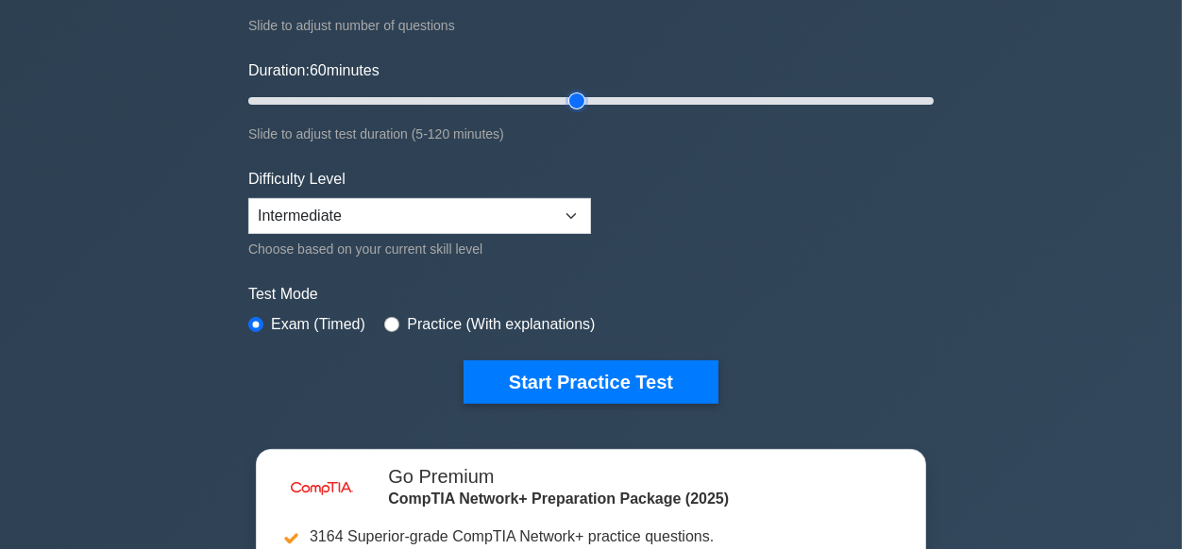
scroll to position [317, 0]
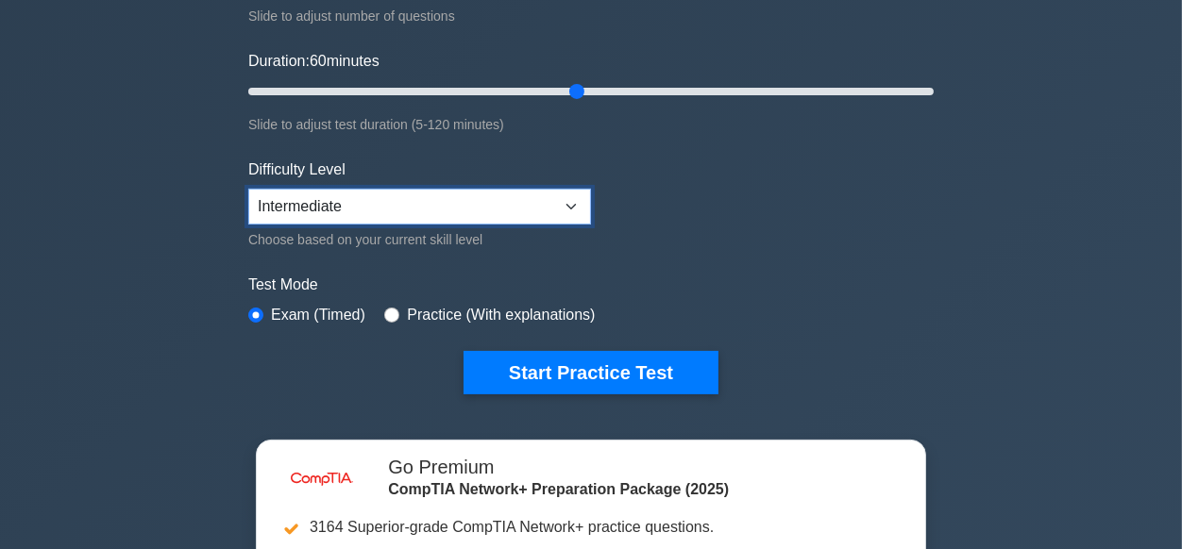
click at [248, 189] on select "Beginner Intermediate Expert" at bounding box center [419, 207] width 343 height 36
select select "beginner"
click option "Beginner" at bounding box center [0, 0] width 0 height 0
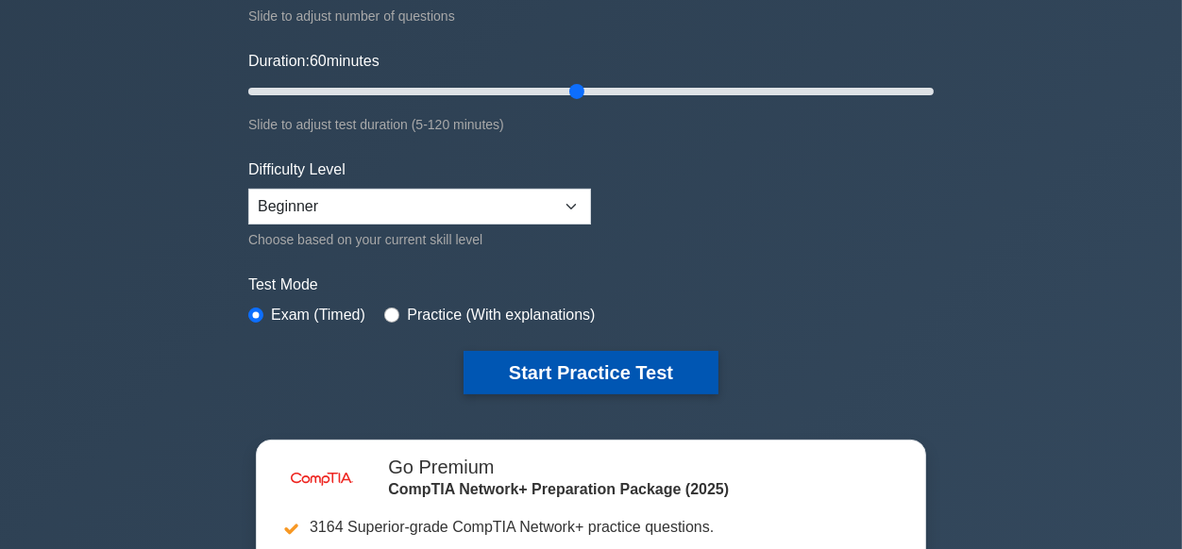
click at [567, 369] on button "Start Practice Test" at bounding box center [591, 372] width 255 height 43
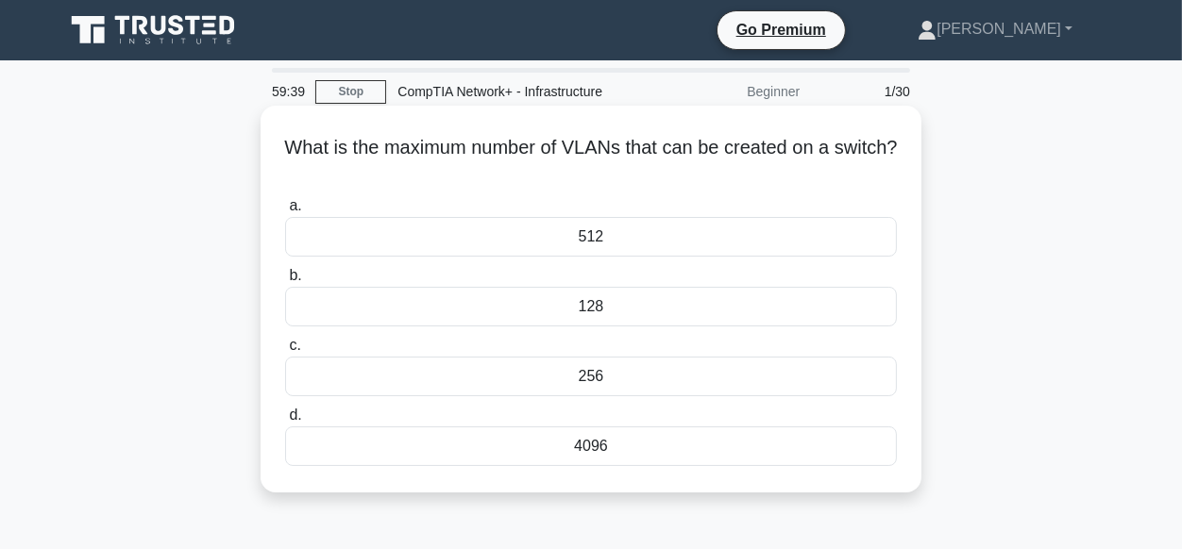
click at [594, 305] on div "128" at bounding box center [591, 307] width 612 height 40
click at [285, 282] on input "b. 128" at bounding box center [285, 276] width 0 height 12
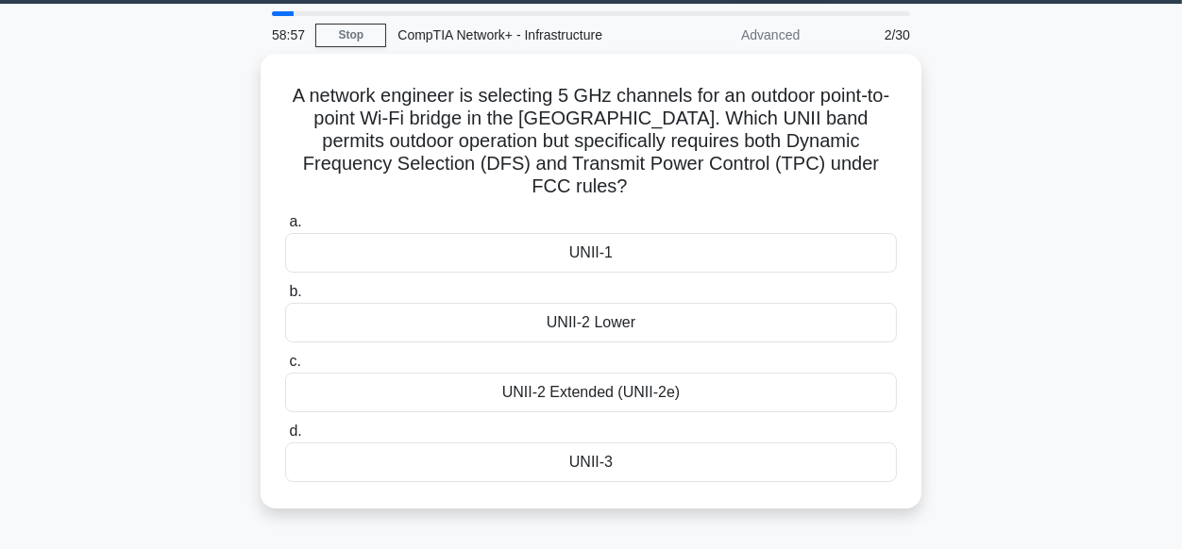
scroll to position [61, 0]
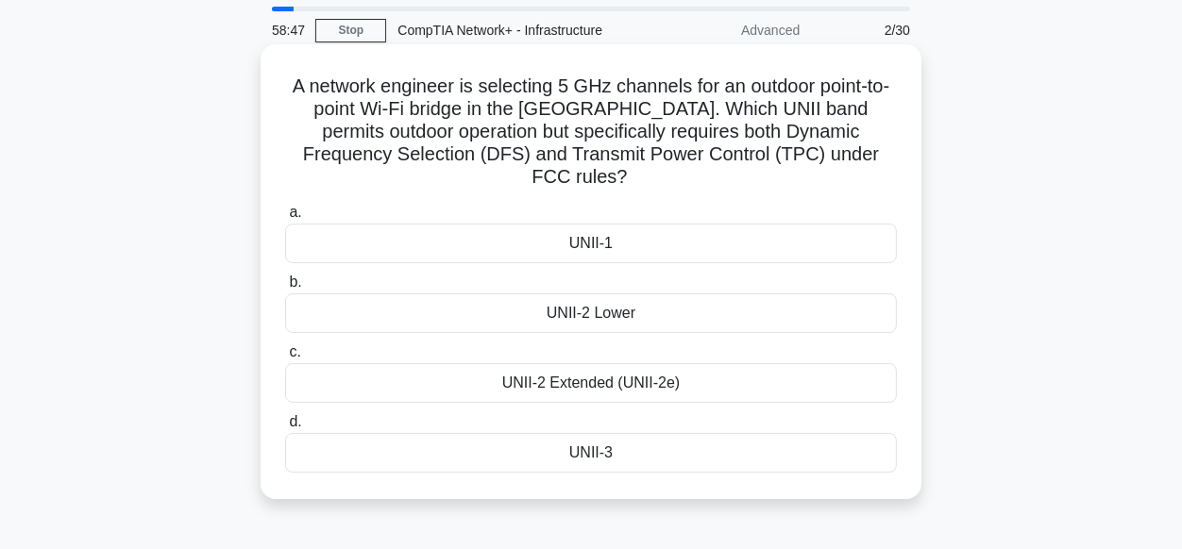
click at [593, 227] on div "UNII-1" at bounding box center [591, 244] width 612 height 40
click at [285, 219] on input "a. UNII-1" at bounding box center [285, 213] width 0 height 12
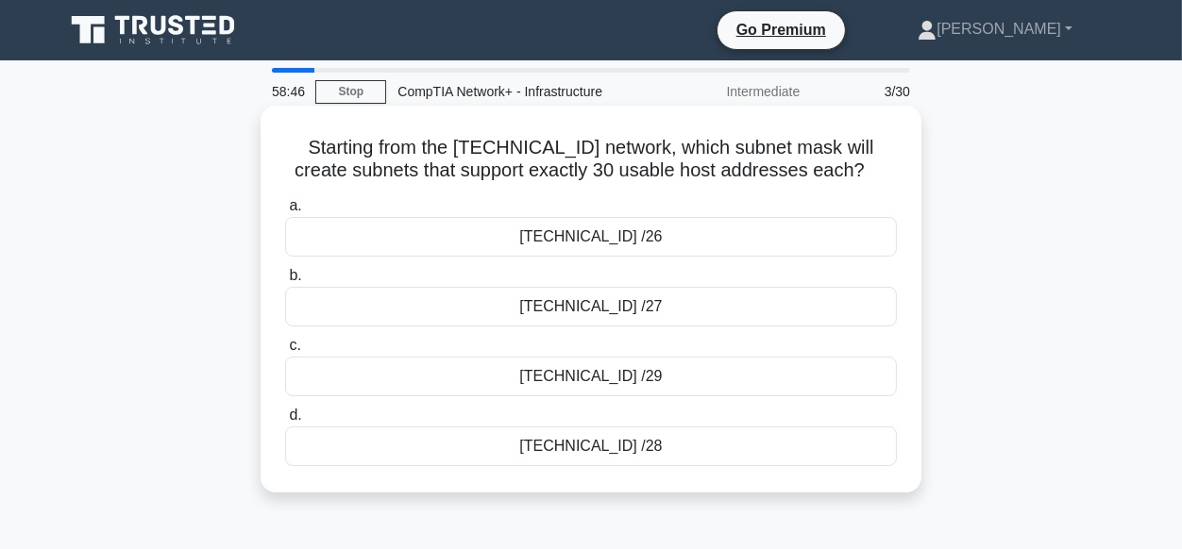
scroll to position [0, 0]
click at [639, 310] on div "[TECHNICAL_ID] /27" at bounding box center [591, 307] width 612 height 40
click at [285, 282] on input "b. [TECHNICAL_ID] /27" at bounding box center [285, 276] width 0 height 12
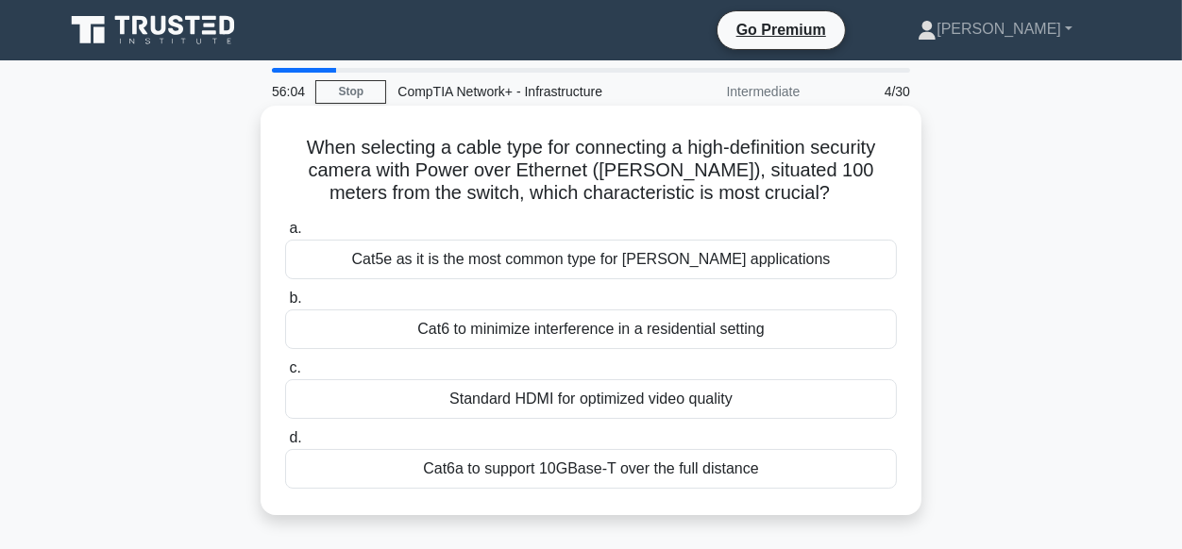
click at [504, 468] on div "Cat6a to support 10GBase-T over the full distance" at bounding box center [591, 469] width 612 height 40
click at [285, 445] on input "d. Cat6a to support 10GBase-T over the full distance" at bounding box center [285, 438] width 0 height 12
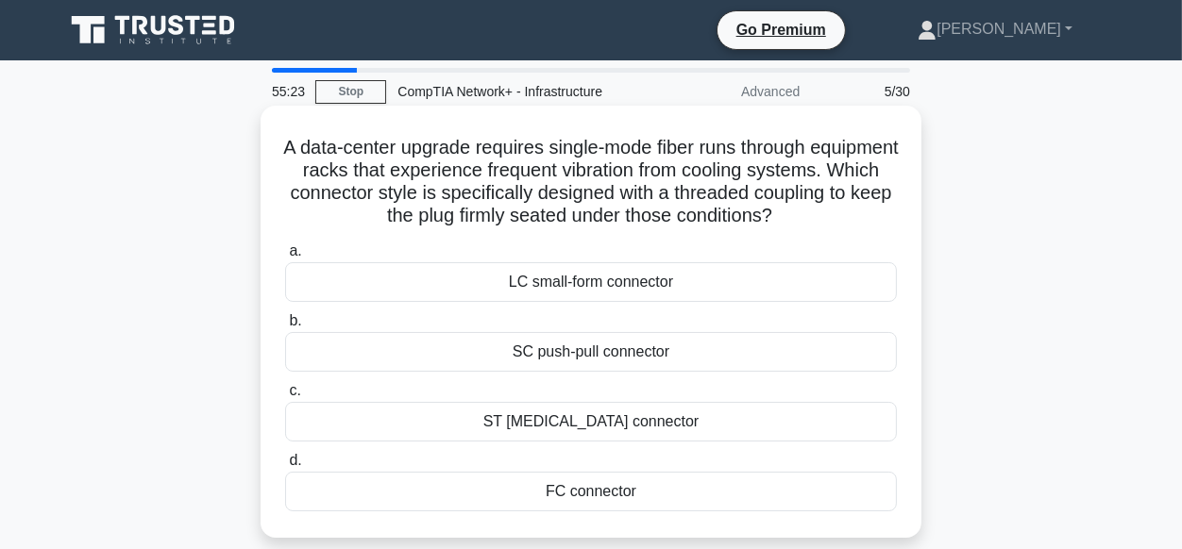
click at [627, 365] on div "SC push-pull connector" at bounding box center [591, 352] width 612 height 40
click at [285, 328] on input "b. SC push-pull connector" at bounding box center [285, 321] width 0 height 12
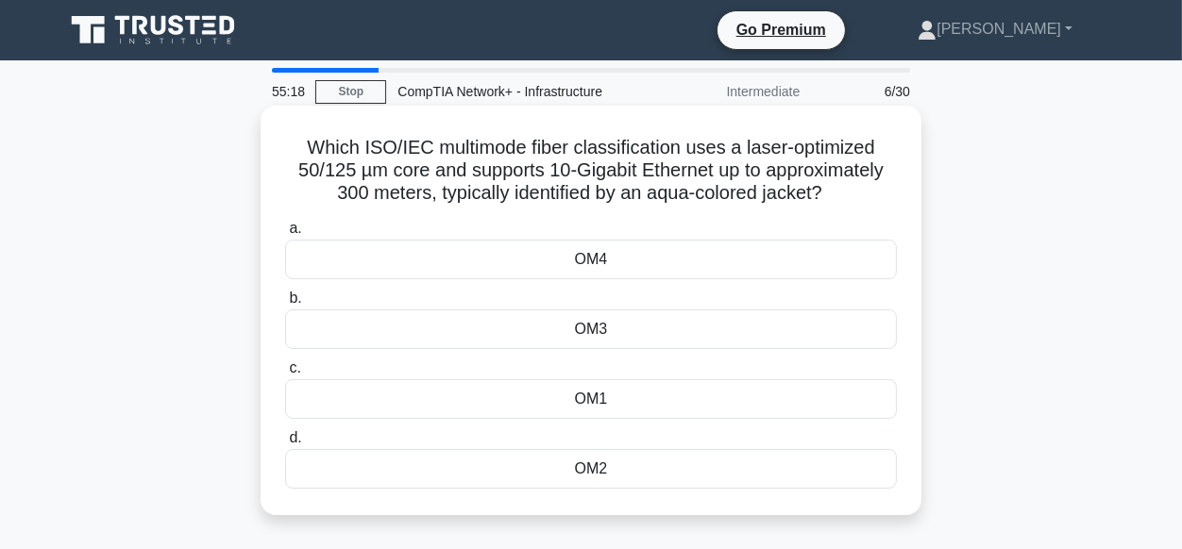
click at [598, 342] on div "OM3" at bounding box center [591, 330] width 612 height 40
click at [598, 333] on div "OM3" at bounding box center [591, 330] width 612 height 40
click at [285, 305] on input "b. OM3" at bounding box center [285, 299] width 0 height 12
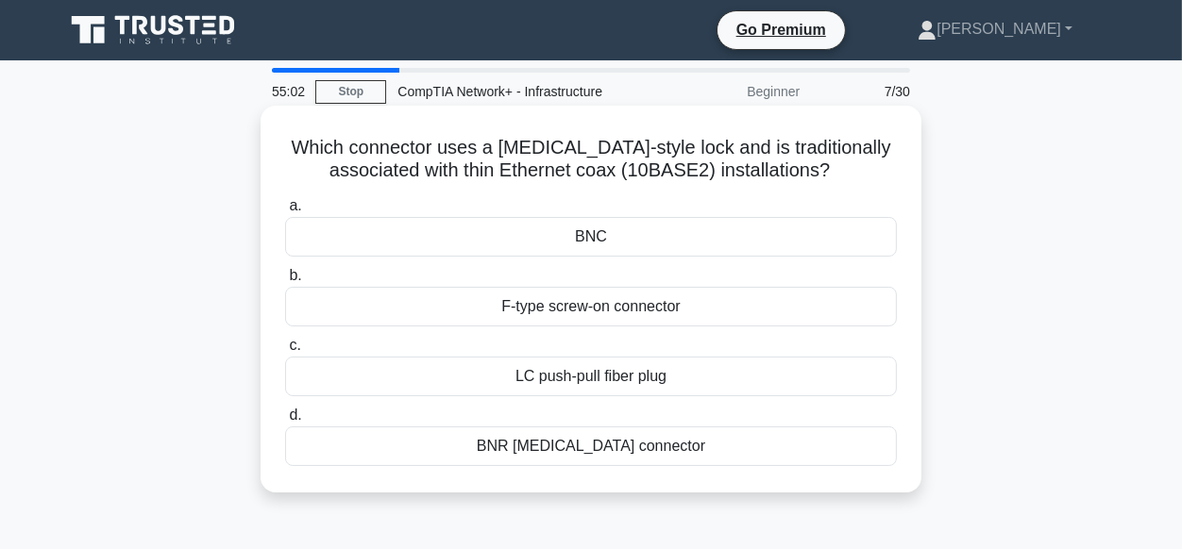
click at [601, 228] on div "BNC" at bounding box center [591, 237] width 612 height 40
click at [285, 212] on input "a. BNC" at bounding box center [285, 206] width 0 height 12
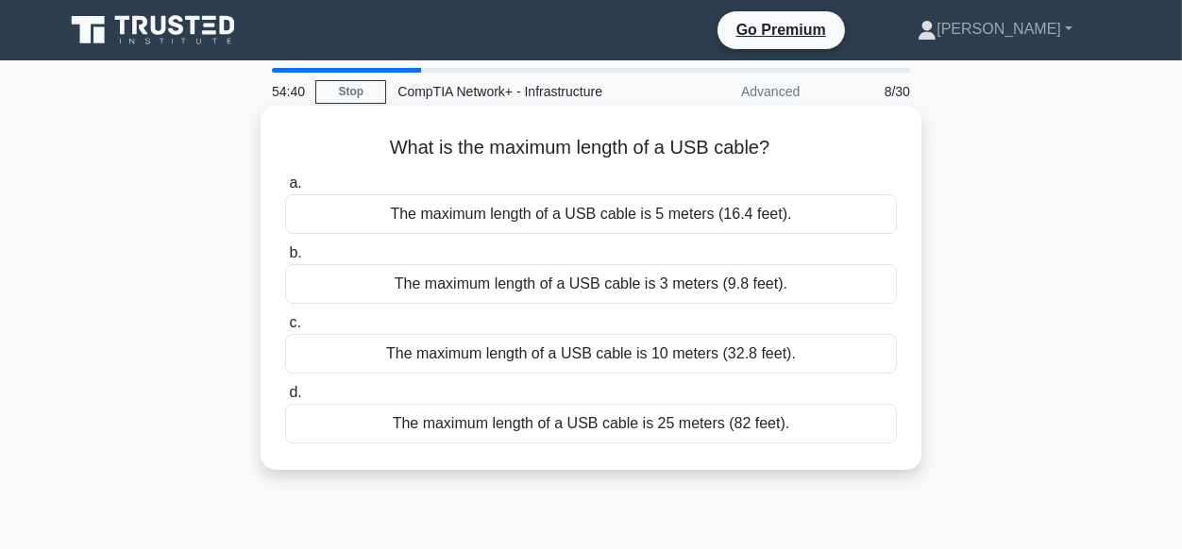
click at [664, 430] on div "The maximum length of a USB cable is 25 meters (82 feet)." at bounding box center [591, 424] width 612 height 40
click at [285, 399] on input "d. The maximum length of a USB cable is 25 meters (82 feet)." at bounding box center [285, 393] width 0 height 12
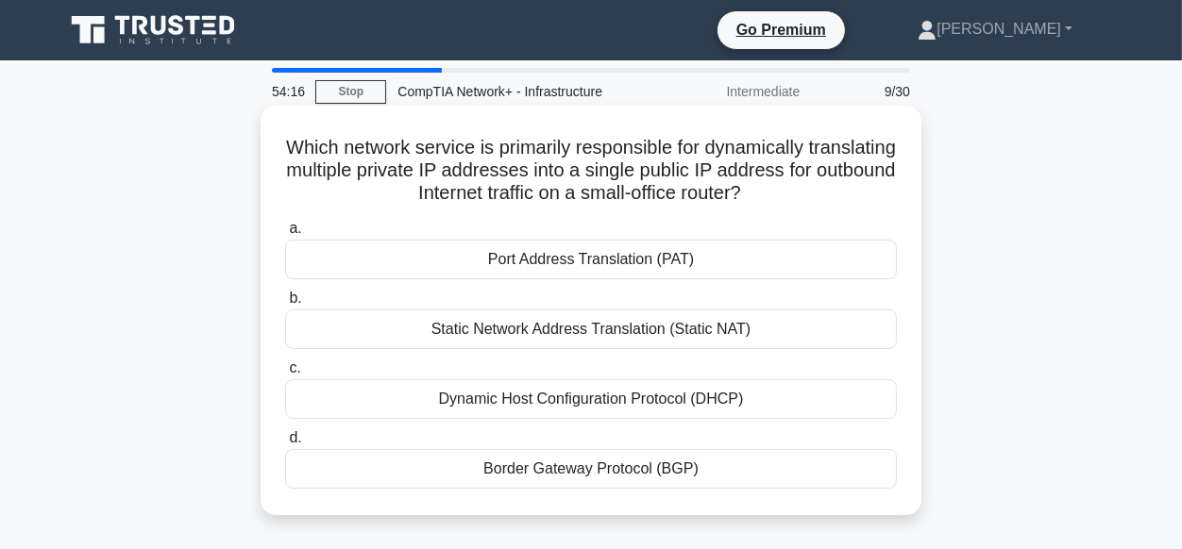
click at [636, 399] on div "Dynamic Host Configuration Protocol (DHCP)" at bounding box center [591, 400] width 612 height 40
click at [285, 375] on input "c. Dynamic Host Configuration Protocol (DHCP)" at bounding box center [285, 369] width 0 height 12
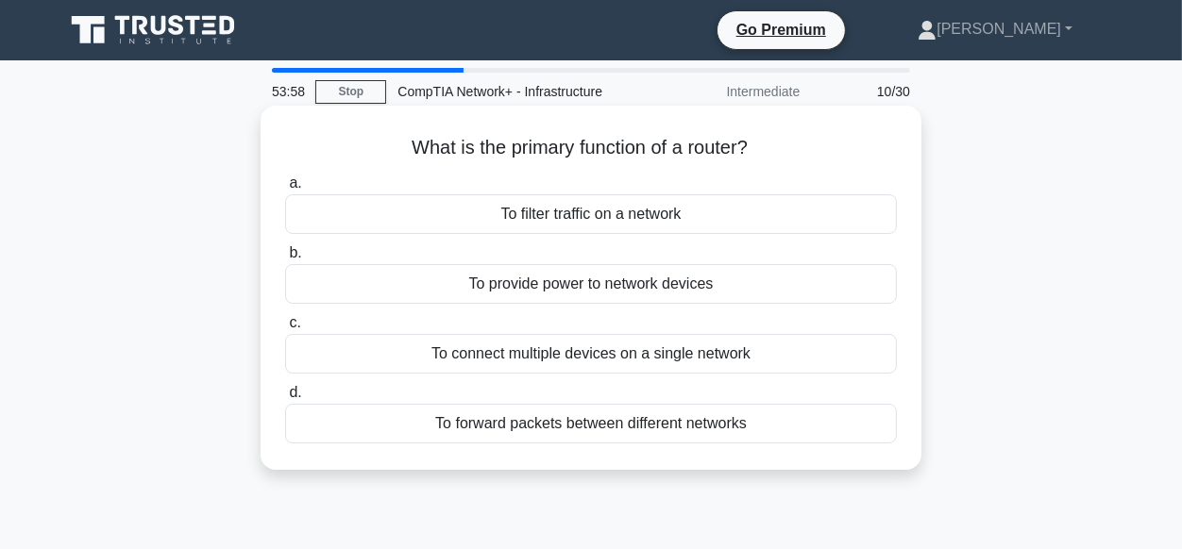
click at [566, 422] on div "To forward packets between different networks" at bounding box center [591, 424] width 612 height 40
click at [285, 399] on input "d. To forward packets between different networks" at bounding box center [285, 393] width 0 height 12
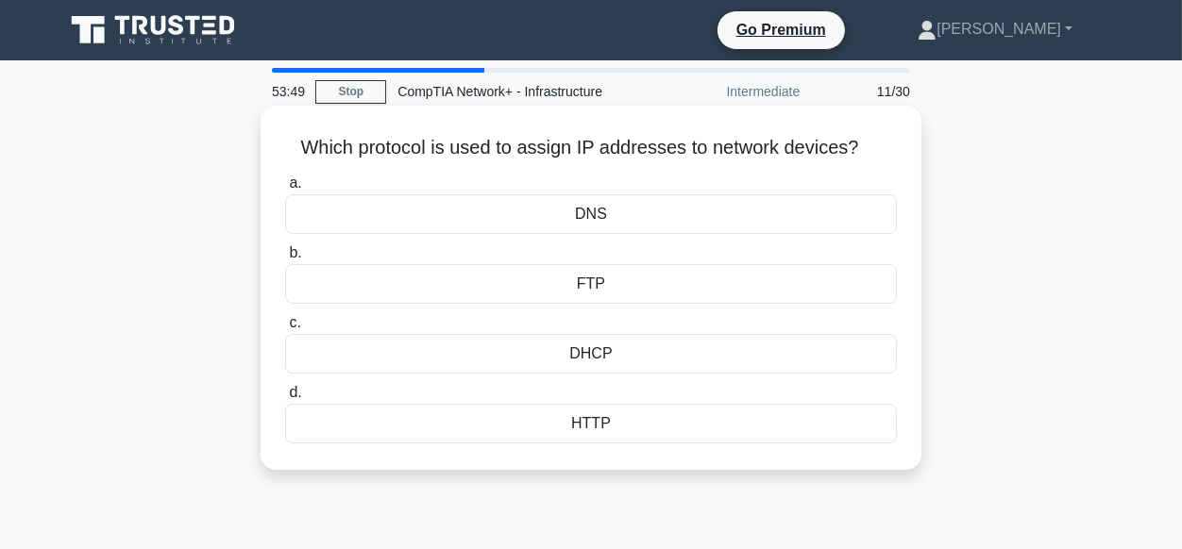
click at [598, 359] on div "DHCP" at bounding box center [591, 354] width 612 height 40
click at [285, 329] on input "c. DHCP" at bounding box center [285, 323] width 0 height 12
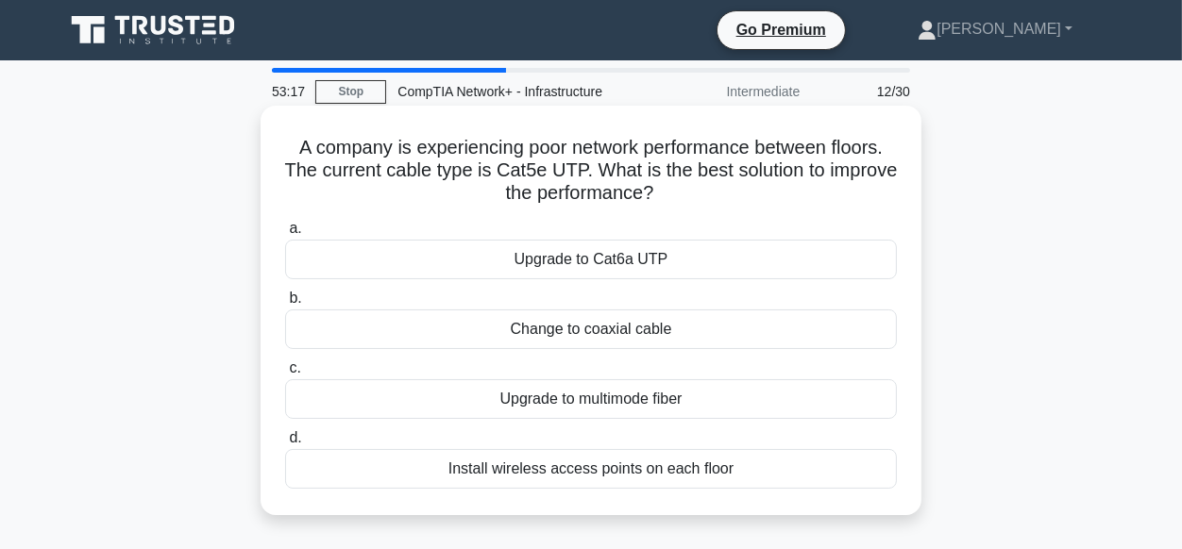
click at [616, 259] on div "Upgrade to Cat6a UTP" at bounding box center [591, 260] width 612 height 40
click at [285, 235] on input "a. Upgrade to Cat6a UTP" at bounding box center [285, 229] width 0 height 12
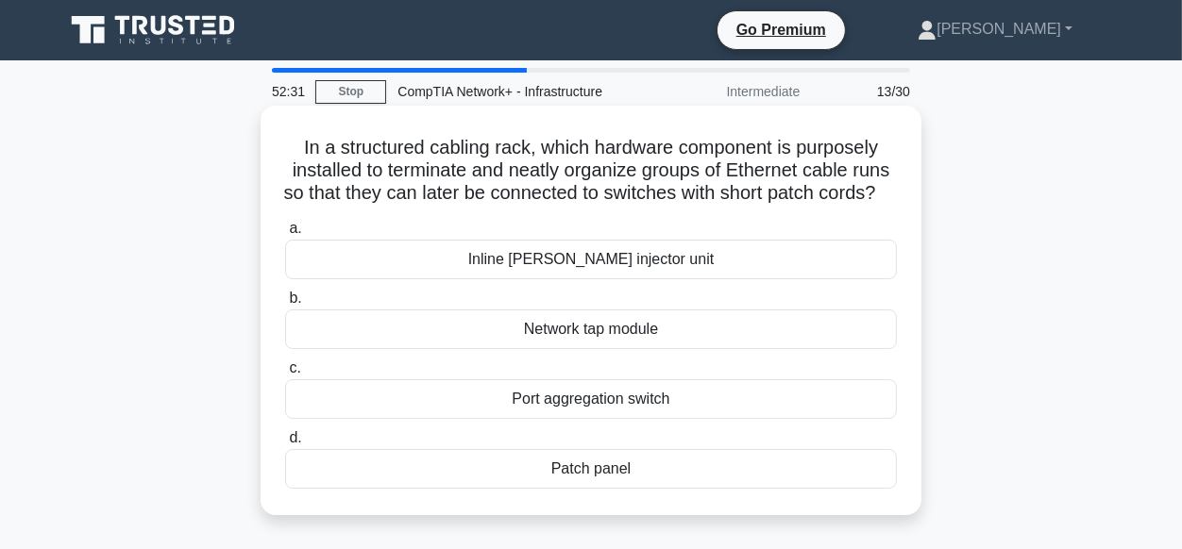
click at [569, 489] on div "Patch panel" at bounding box center [591, 469] width 612 height 40
click at [285, 445] on input "d. Patch panel" at bounding box center [285, 438] width 0 height 12
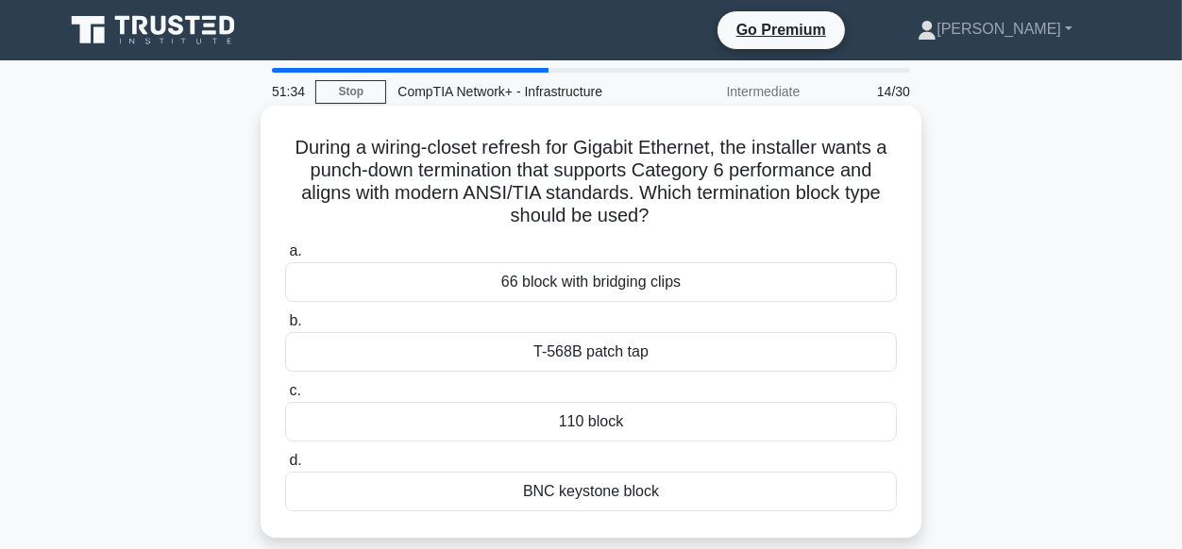
click at [596, 360] on div "T-568B patch tap" at bounding box center [591, 352] width 612 height 40
click at [285, 328] on input "b. T-568B patch tap" at bounding box center [285, 321] width 0 height 12
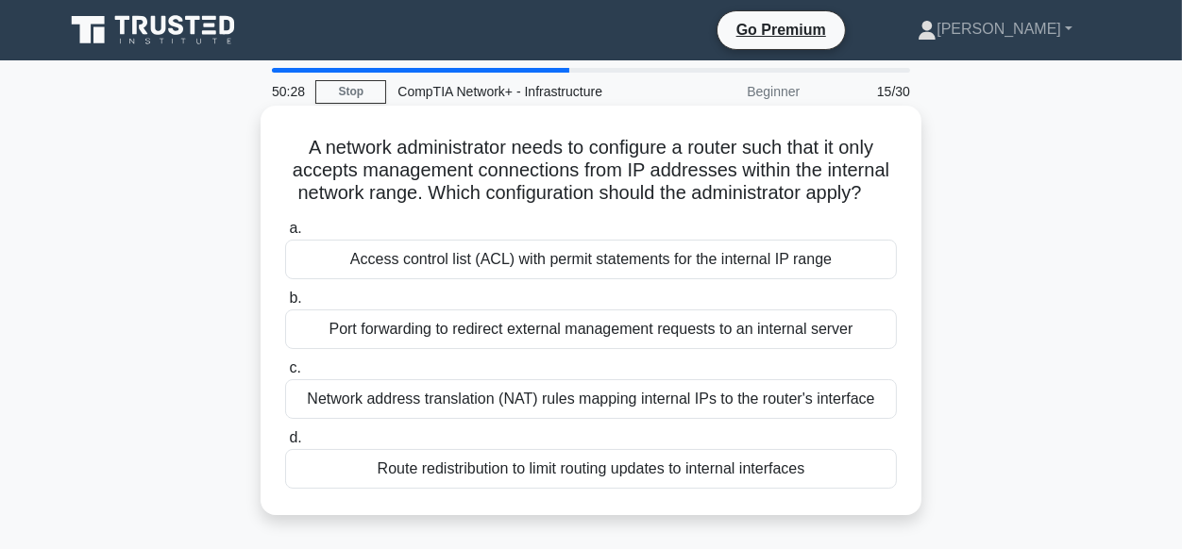
click at [614, 472] on div "Route redistribution to limit routing updates to internal interfaces" at bounding box center [591, 469] width 612 height 40
click at [285, 445] on input "d. Route redistribution to limit routing updates to internal interfaces" at bounding box center [285, 438] width 0 height 12
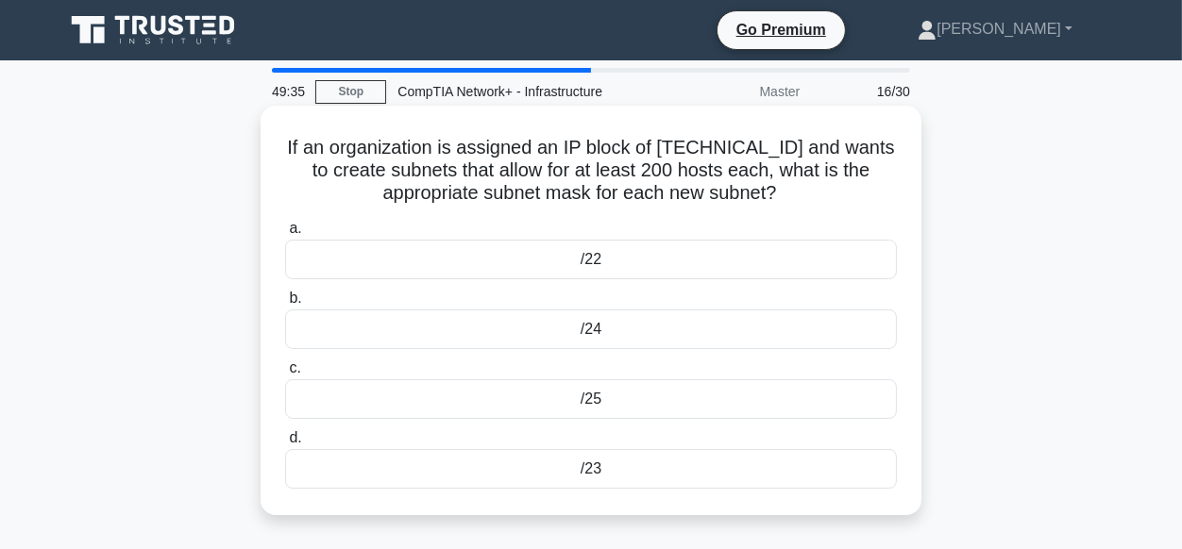
click at [585, 397] on div "/25" at bounding box center [591, 400] width 612 height 40
click at [285, 375] on input "c. /25" at bounding box center [285, 369] width 0 height 12
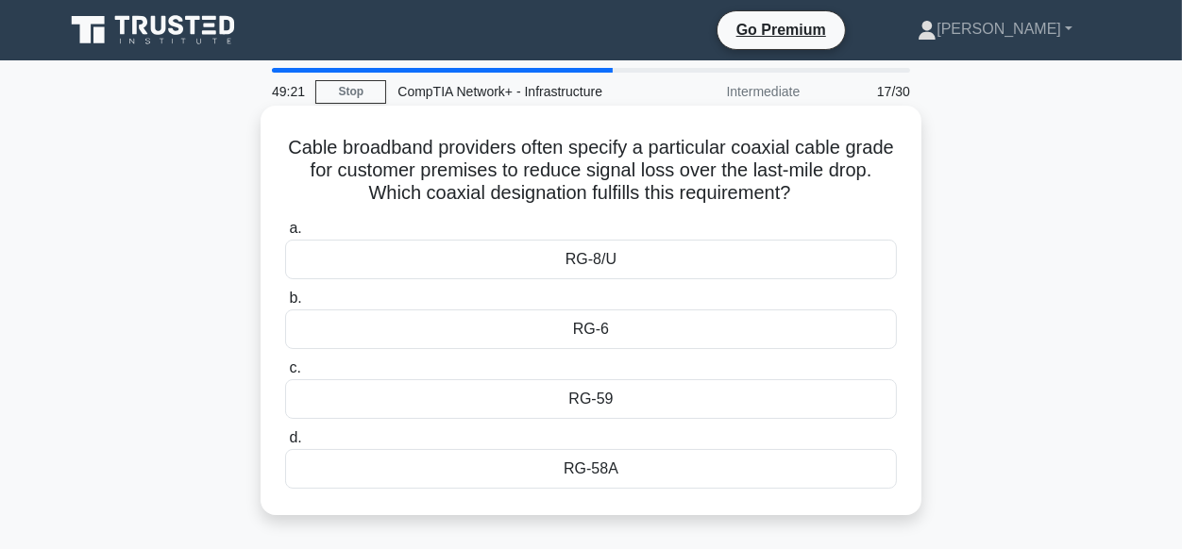
click at [592, 332] on div "RG-6" at bounding box center [591, 330] width 612 height 40
click at [285, 305] on input "b. RG-6" at bounding box center [285, 299] width 0 height 12
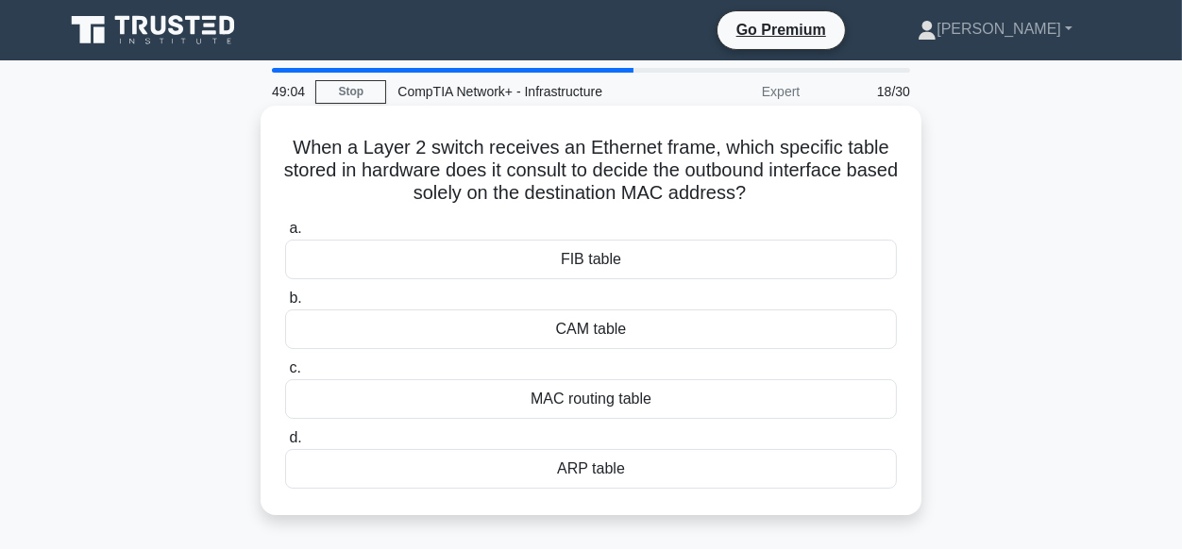
click at [588, 406] on div "MAC routing table" at bounding box center [591, 400] width 612 height 40
click at [285, 375] on input "c. MAC routing table" at bounding box center [285, 369] width 0 height 12
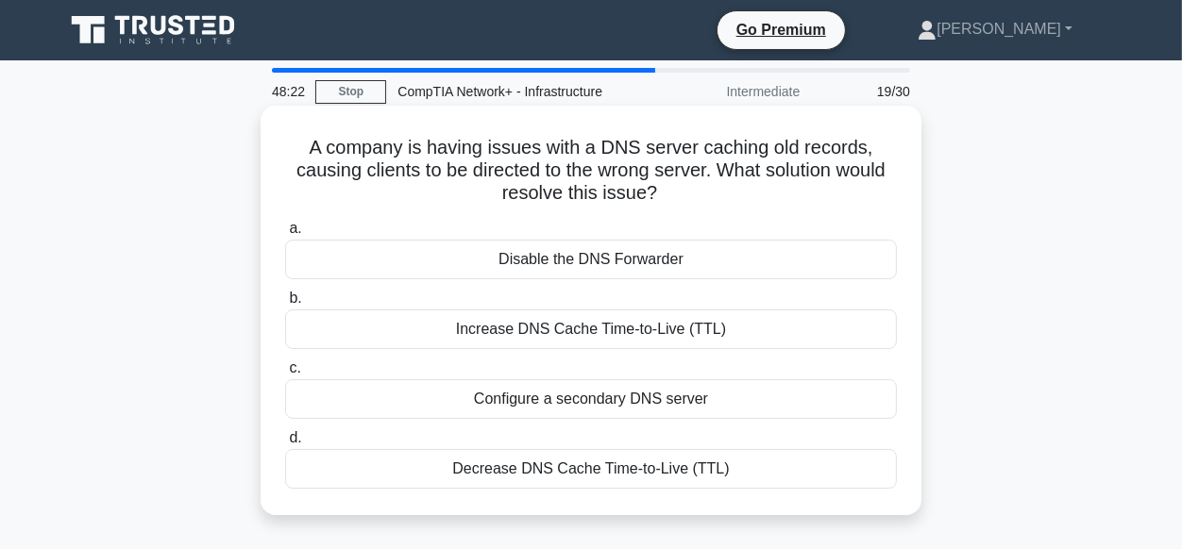
click at [586, 261] on div "Disable the DNS Forwarder" at bounding box center [591, 260] width 612 height 40
click at [285, 235] on input "a. Disable the DNS Forwarder" at bounding box center [285, 229] width 0 height 12
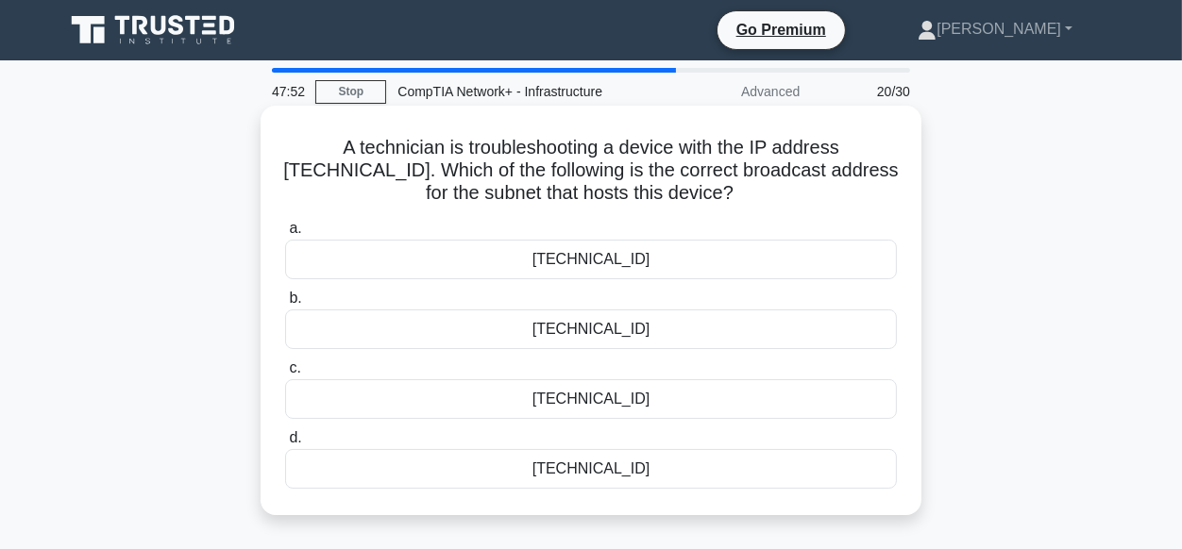
click at [580, 268] on div "172.30.45.255" at bounding box center [591, 260] width 612 height 40
click at [285, 235] on input "a. 172.30.45.255" at bounding box center [285, 229] width 0 height 12
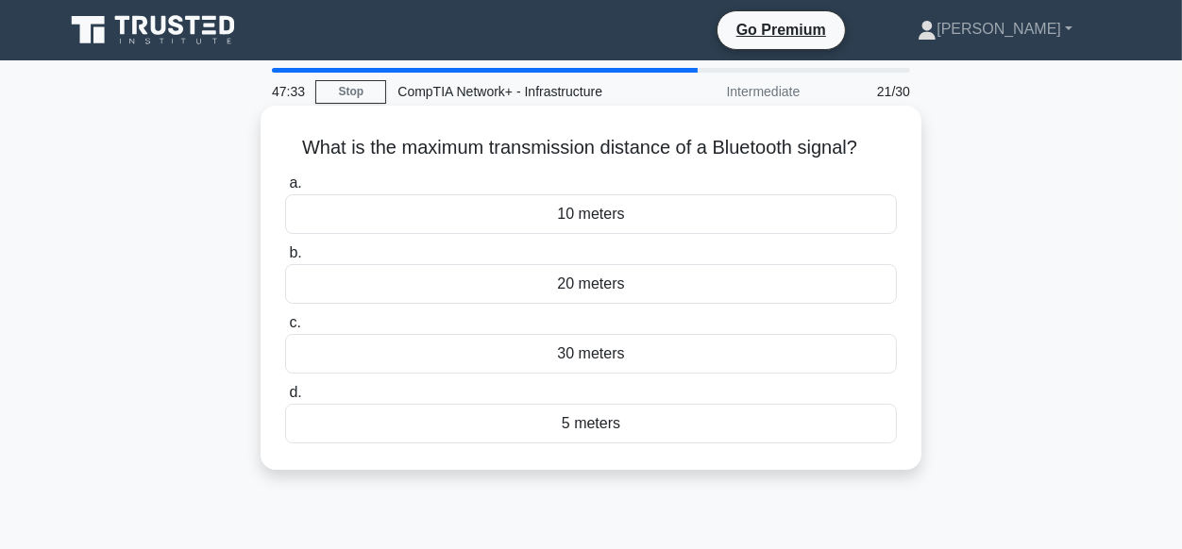
click at [566, 429] on div "5 meters" at bounding box center [591, 424] width 612 height 40
click at [285, 399] on input "d. 5 meters" at bounding box center [285, 393] width 0 height 12
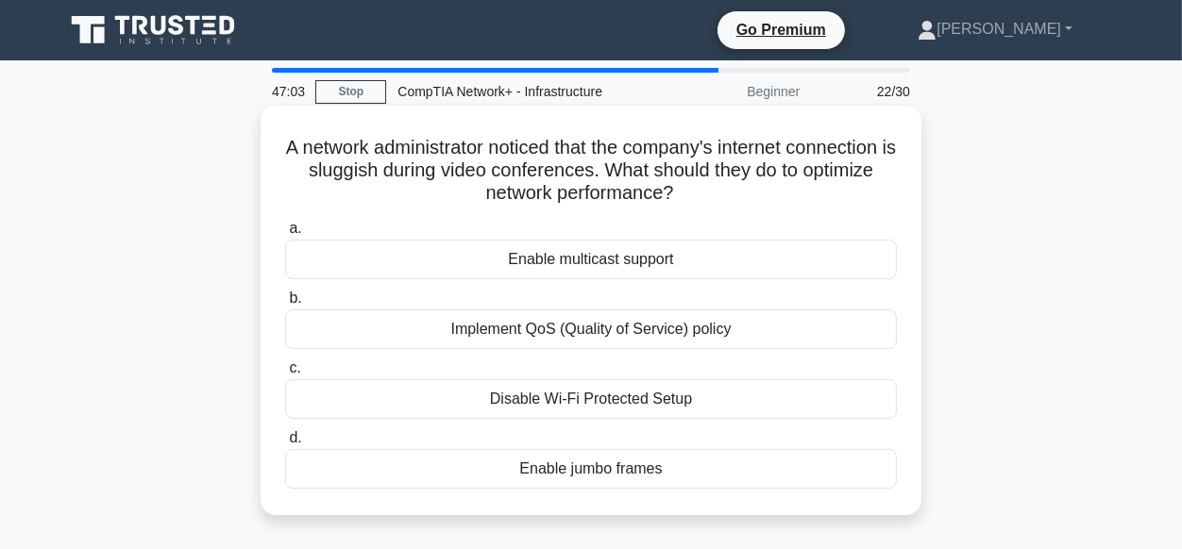
click at [524, 258] on div "Enable multicast support" at bounding box center [591, 260] width 612 height 40
click at [285, 235] on input "a. Enable multicast support" at bounding box center [285, 229] width 0 height 12
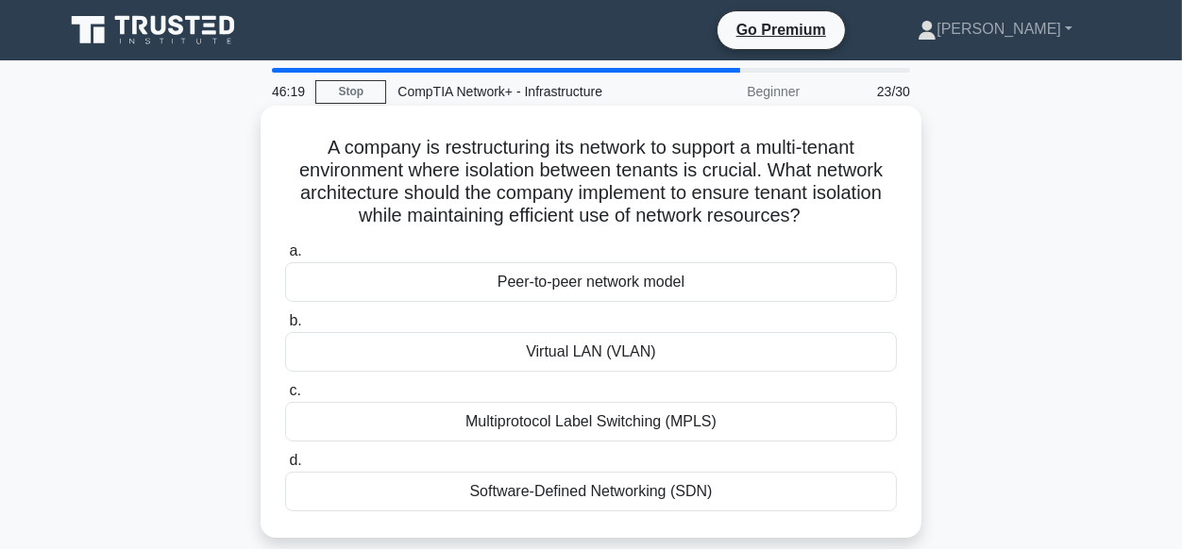
click at [608, 355] on div "Virtual LAN (VLAN)" at bounding box center [591, 352] width 612 height 40
click at [285, 328] on input "b. Virtual LAN (VLAN)" at bounding box center [285, 321] width 0 height 12
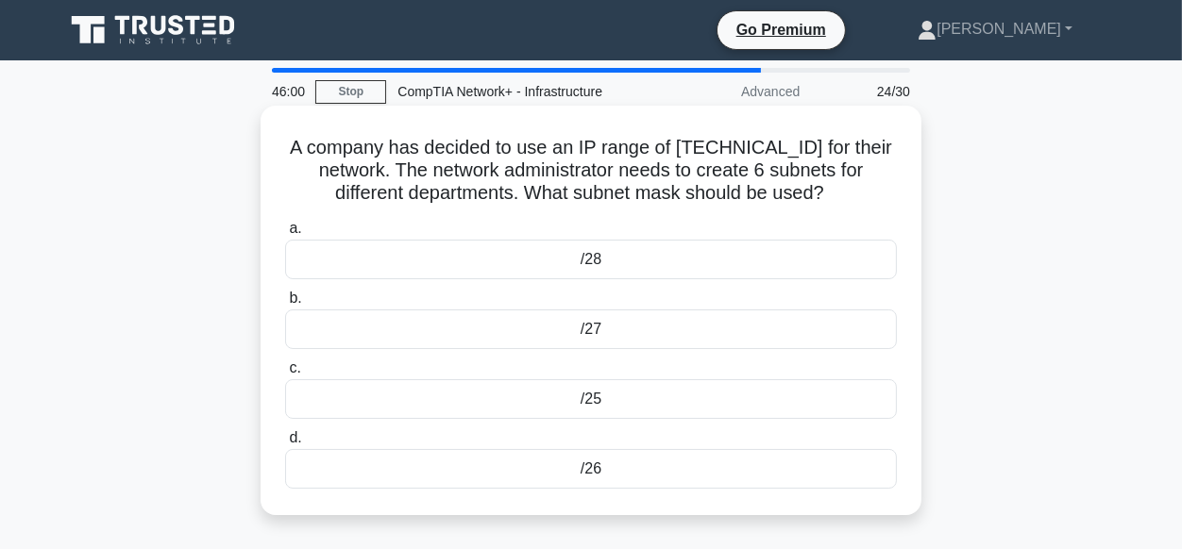
click at [592, 462] on div "/26" at bounding box center [591, 469] width 612 height 40
click at [285, 445] on input "d. /26" at bounding box center [285, 438] width 0 height 12
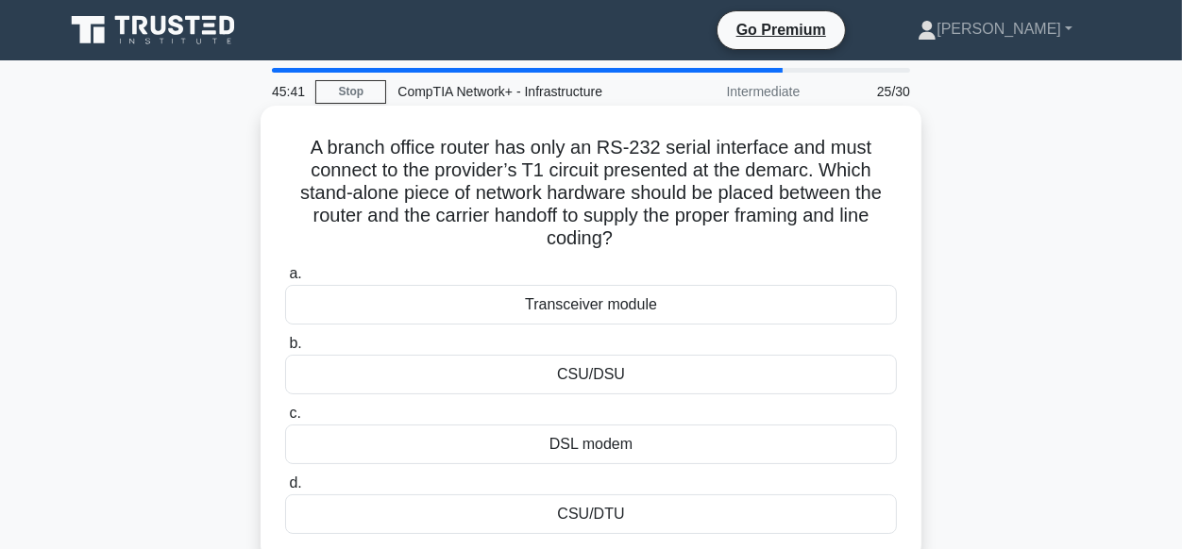
click at [606, 447] on div "DSL modem" at bounding box center [591, 445] width 612 height 40
click at [285, 420] on input "c. DSL modem" at bounding box center [285, 414] width 0 height 12
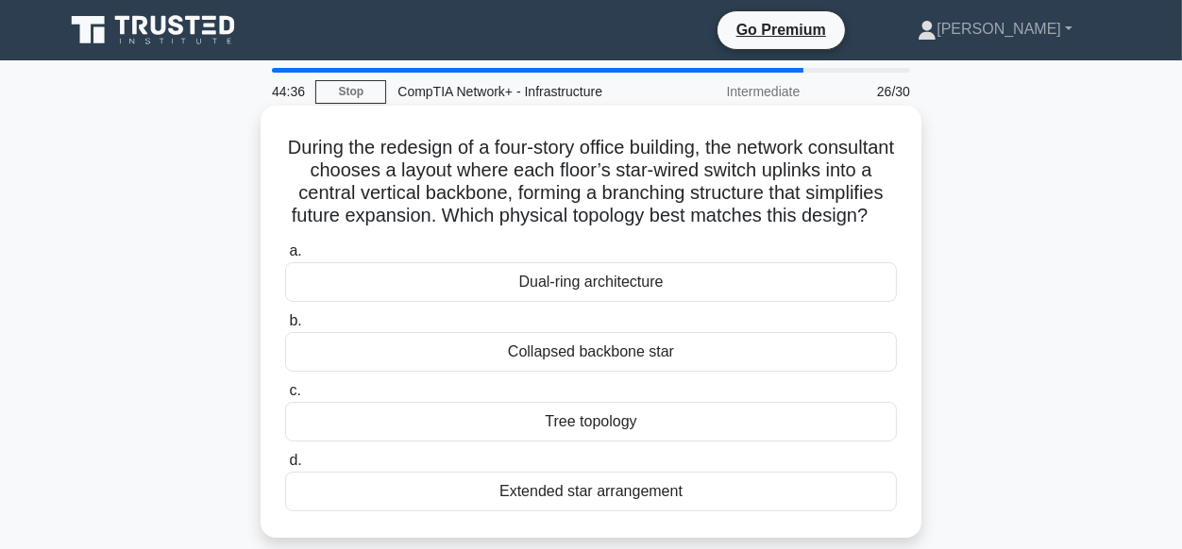
click at [625, 442] on div "Tree topology" at bounding box center [591, 422] width 612 height 40
click at [285, 397] on input "c. Tree topology" at bounding box center [285, 391] width 0 height 12
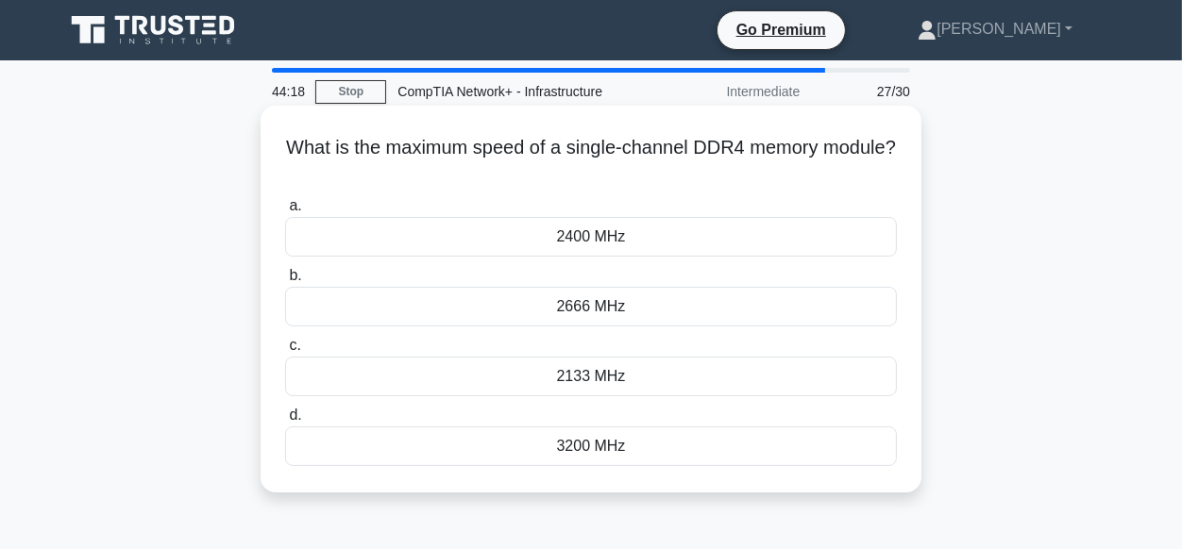
click at [585, 375] on div "2133 MHz" at bounding box center [591, 377] width 612 height 40
click at [285, 352] on input "c. 2133 MHz" at bounding box center [285, 346] width 0 height 12
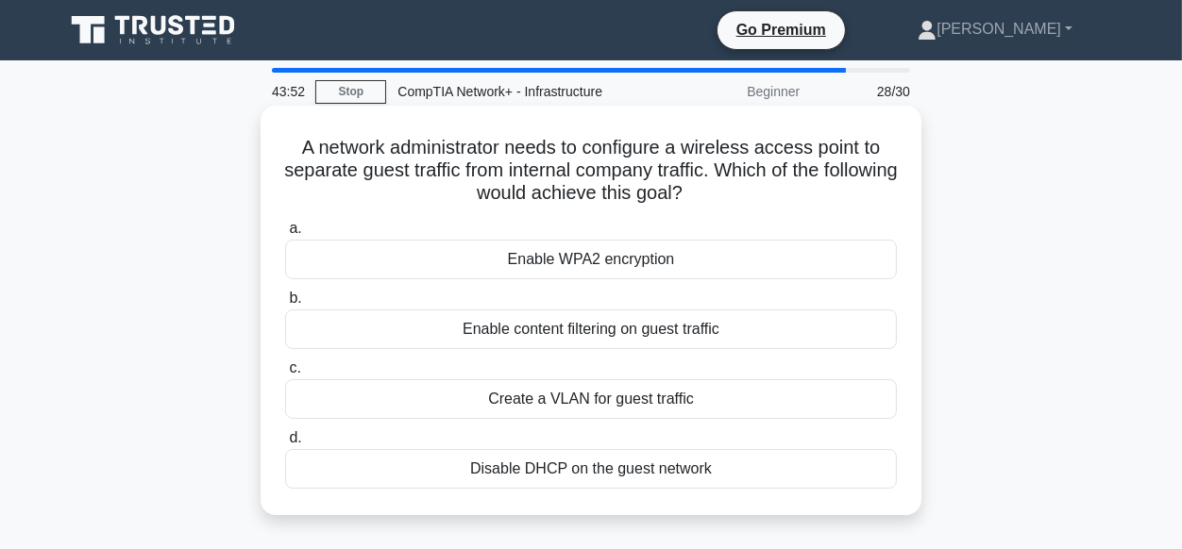
click at [594, 256] on div "Enable WPA2 encryption" at bounding box center [591, 260] width 612 height 40
click at [285, 235] on input "a. Enable WPA2 encryption" at bounding box center [285, 229] width 0 height 12
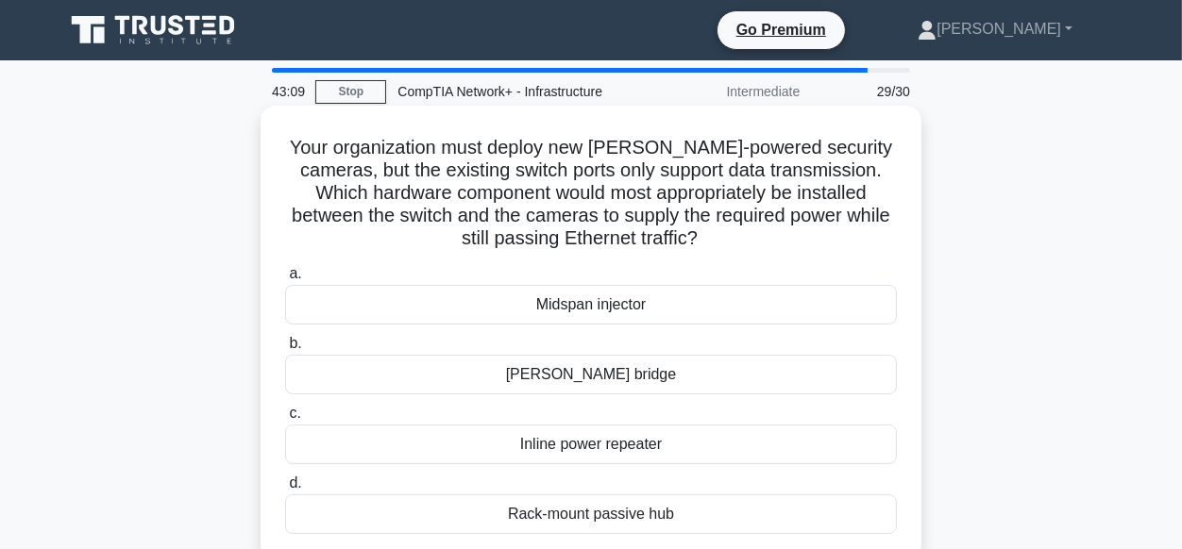
click at [616, 384] on div "PoE bridge" at bounding box center [591, 375] width 612 height 40
click at [285, 350] on input "b. PoE bridge" at bounding box center [285, 344] width 0 height 12
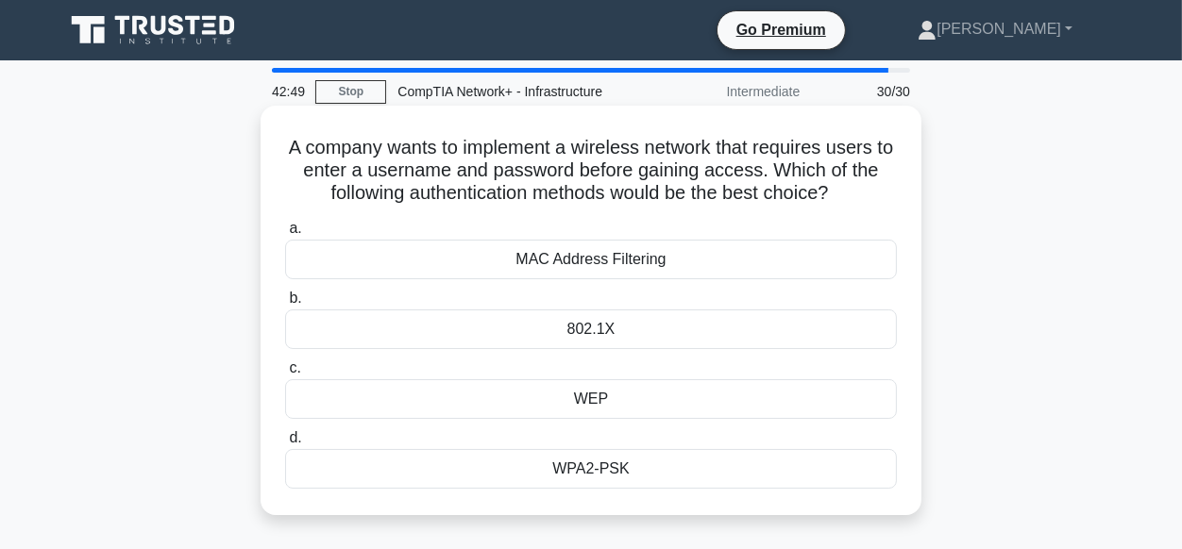
click at [594, 474] on div "WPA2-PSK" at bounding box center [591, 469] width 612 height 40
click at [285, 445] on input "d. WPA2-PSK" at bounding box center [285, 438] width 0 height 12
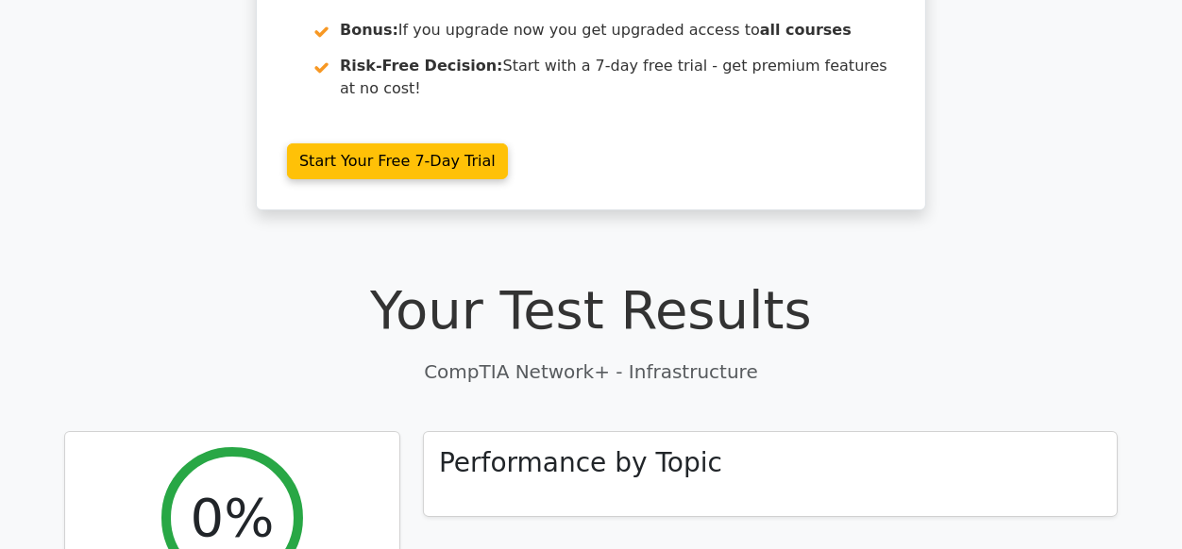
scroll to position [319, 0]
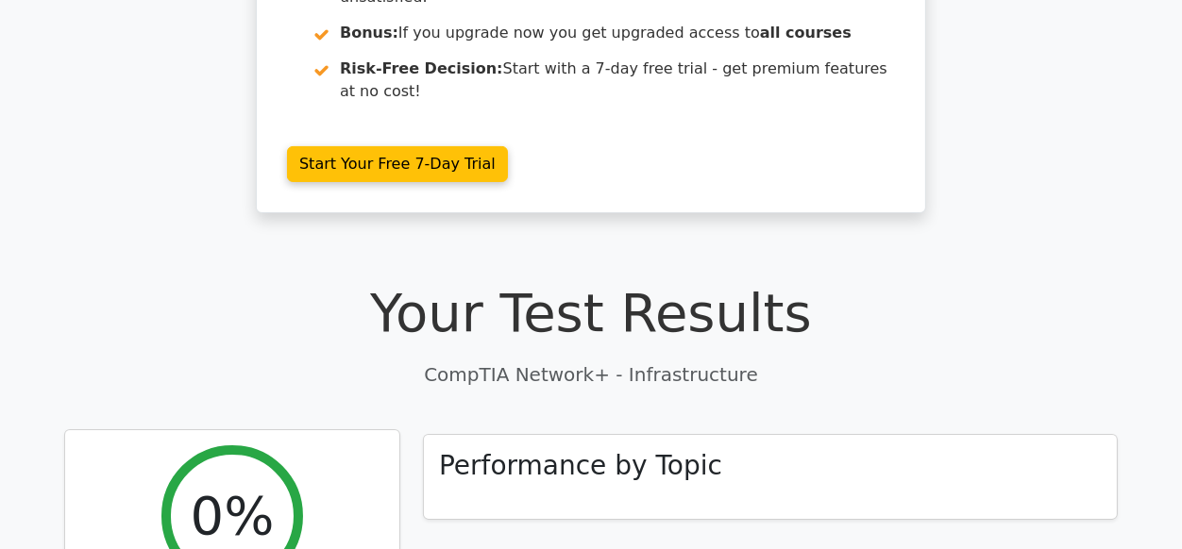
click at [261, 484] on h2 "0%" at bounding box center [233, 515] width 84 height 63
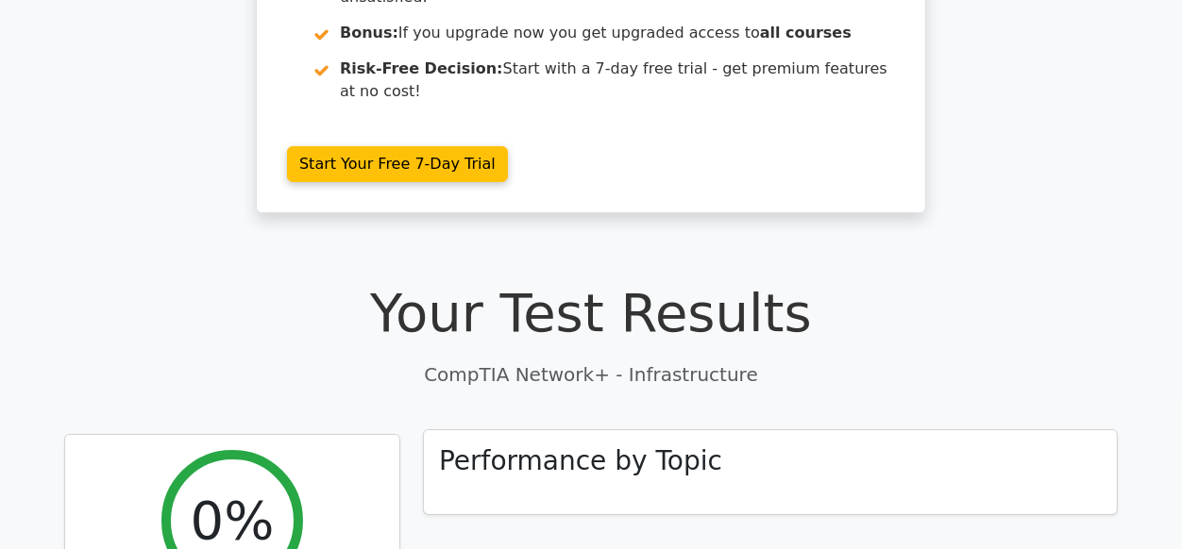
click at [637, 446] on h3 "Performance by Topic" at bounding box center [580, 462] width 283 height 32
click at [566, 361] on p "CompTIA Network+ - Infrastructure" at bounding box center [591, 375] width 1054 height 28
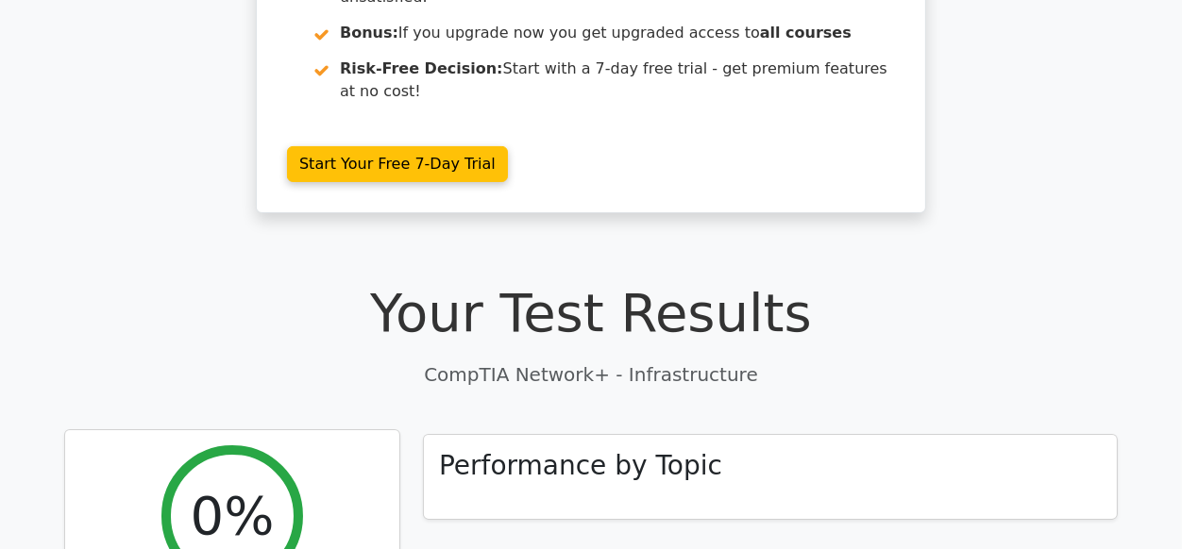
click at [273, 459] on div "0%" at bounding box center [232, 517] width 142 height 142
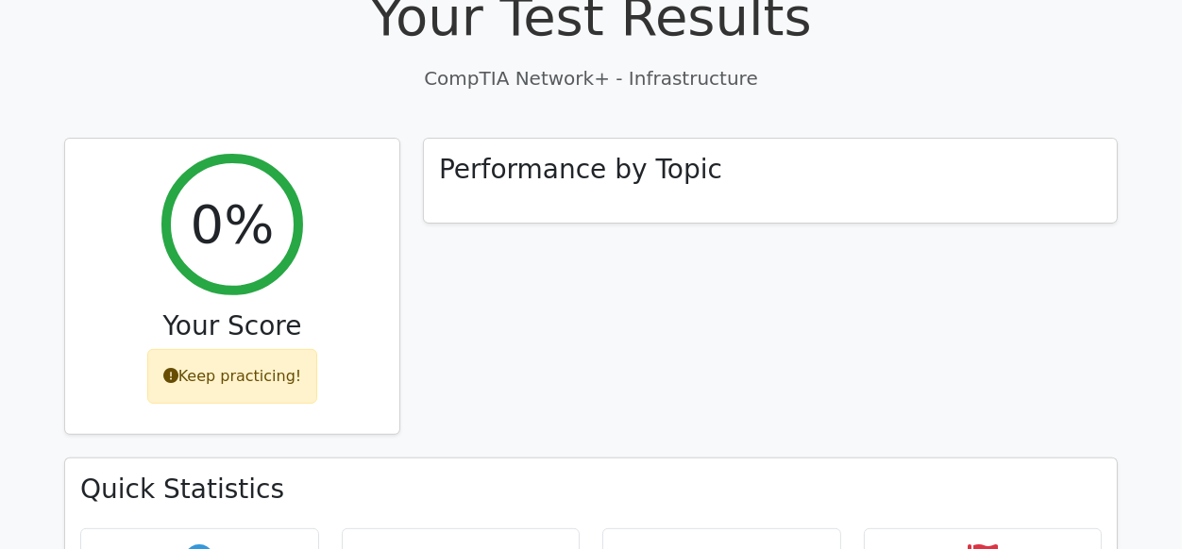
scroll to position [0, 0]
